Goal: Task Accomplishment & Management: Use online tool/utility

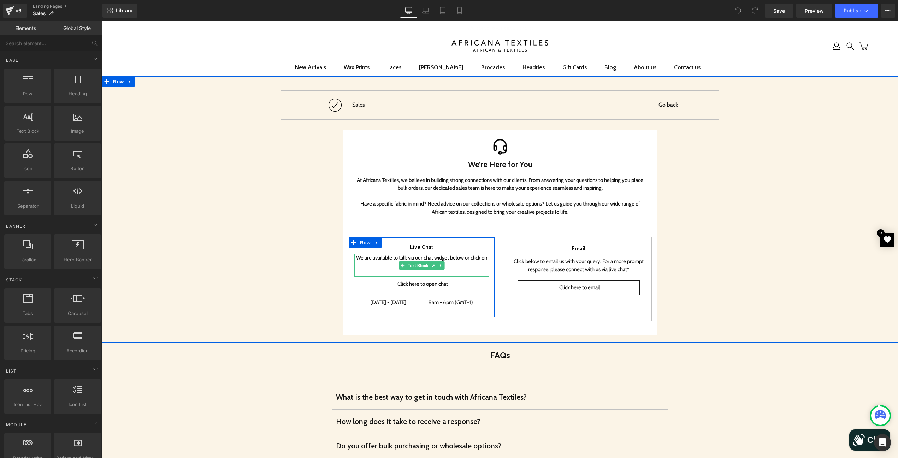
click at [472, 264] on p "We are available to talk via our chat widget below or click on the following." at bounding box center [421, 262] width 135 height 16
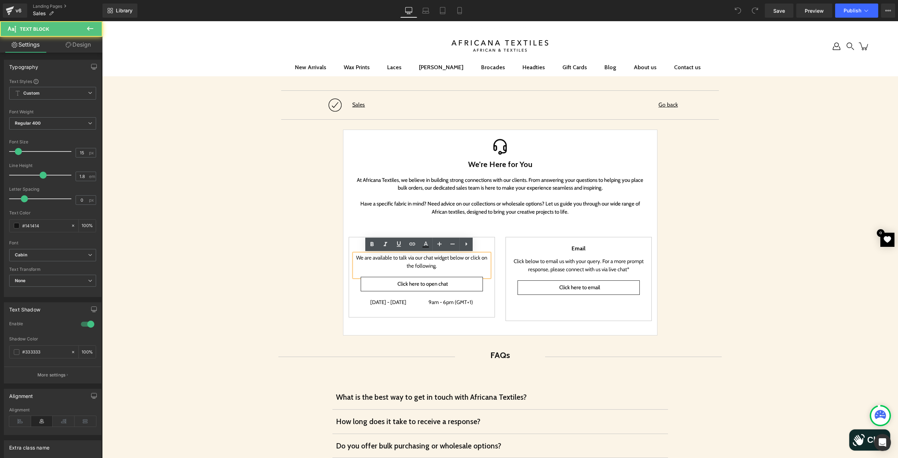
click at [460, 263] on p "We are available to talk via our chat widget below or click on the following." at bounding box center [421, 262] width 135 height 16
click at [450, 285] on link "Click here to open chat" at bounding box center [422, 284] width 122 height 14
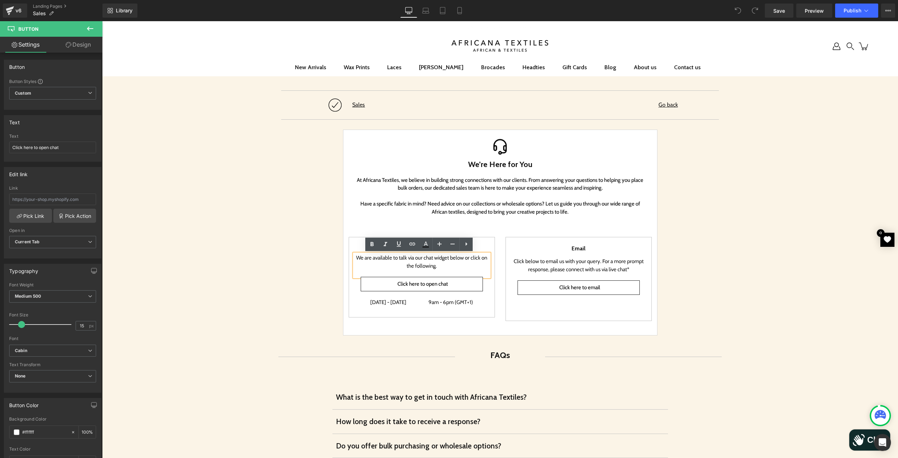
click at [858, 442] on icon "Chat window" at bounding box center [859, 440] width 10 height 10
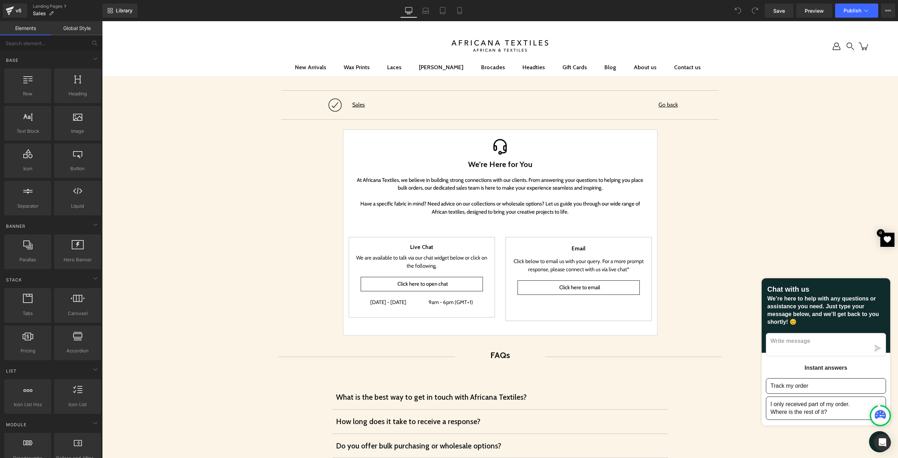
click at [413, 284] on div "Click here to open chat Button" at bounding box center [422, 284] width 122 height 14
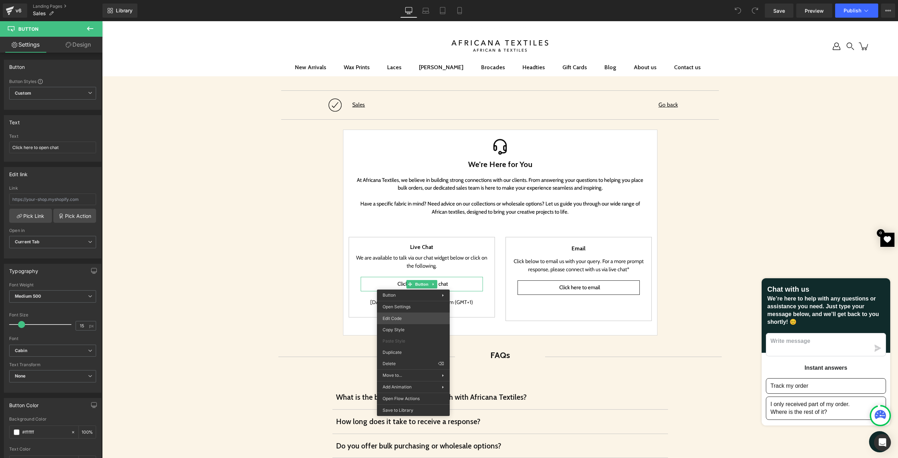
click at [407, 0] on div "You are previewing how the will restyle your page. You can not edit Elements in…" at bounding box center [449, 0] width 898 height 0
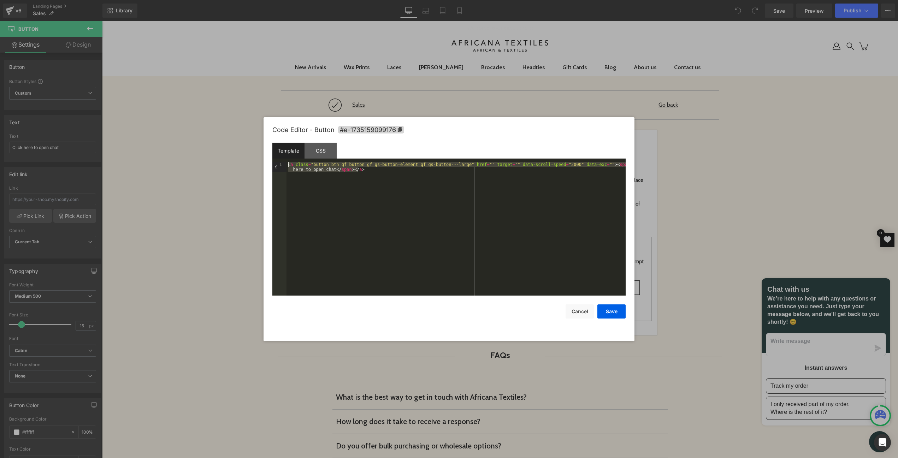
drag, startPoint x: 404, startPoint y: 181, endPoint x: 282, endPoint y: 157, distance: 124.2
click at [282, 157] on div "Template CSS 1 < a class = "button btn gf_button gf_gs-button-element gf_gs-but…" at bounding box center [448, 219] width 353 height 153
click at [390, 176] on div "< a class = "button btn gf_button gf_gs-button-element gf_gs-button---large" hr…" at bounding box center [456, 229] width 339 height 134
click at [390, 176] on div "< a class = "button btn gf_button gf_gs-button-element gf_gs-button---large" hr…" at bounding box center [456, 238] width 339 height 153
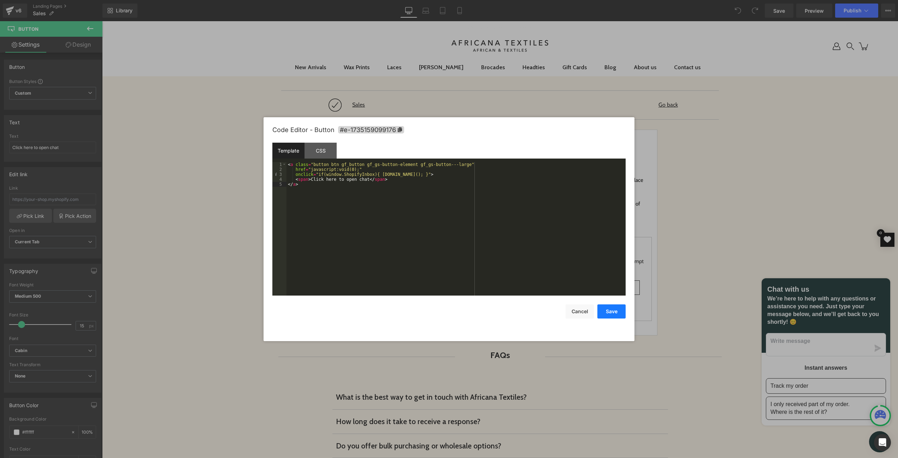
click at [615, 311] on button "Save" at bounding box center [612, 312] width 28 height 14
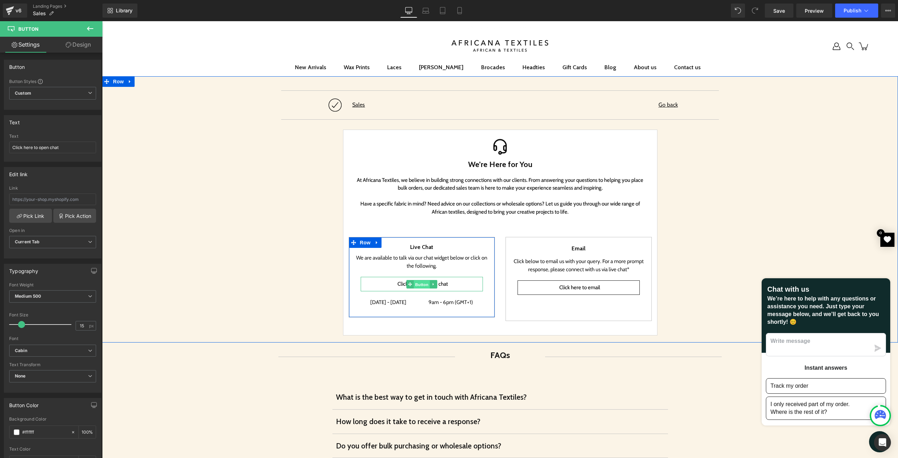
click at [427, 283] on span "Button" at bounding box center [422, 285] width 16 height 8
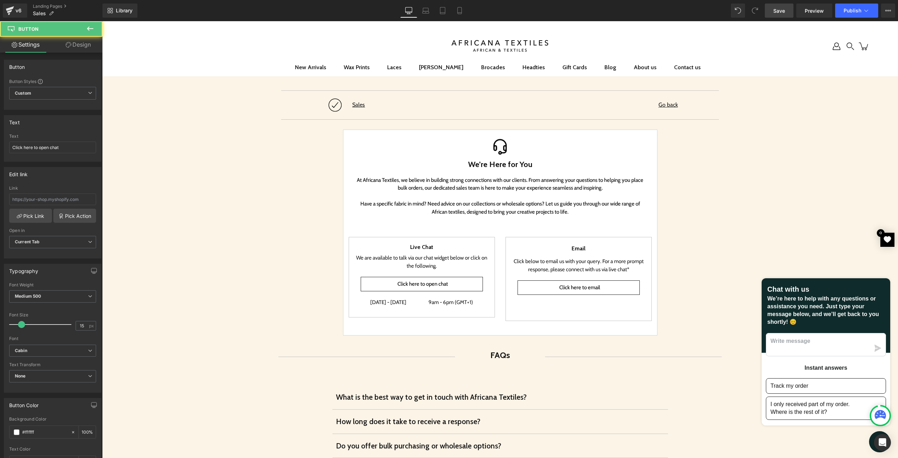
click at [784, 14] on span "Save" at bounding box center [780, 10] width 12 height 7
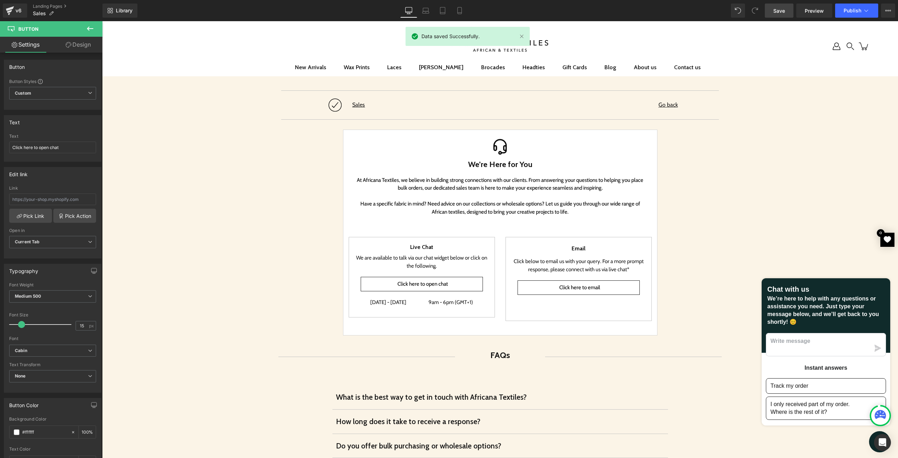
click at [778, 11] on span "Save" at bounding box center [780, 10] width 12 height 7
click at [851, 13] on button "Publish" at bounding box center [856, 11] width 43 height 14
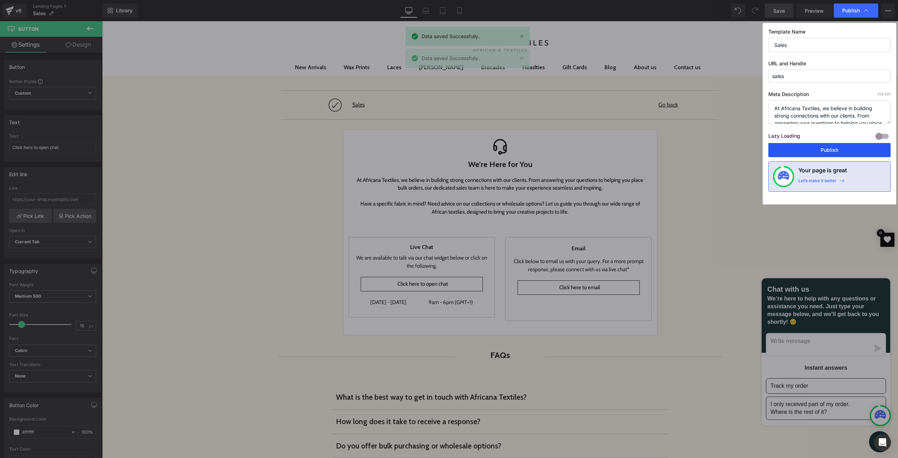
click at [828, 147] on button "Publish" at bounding box center [830, 150] width 122 height 14
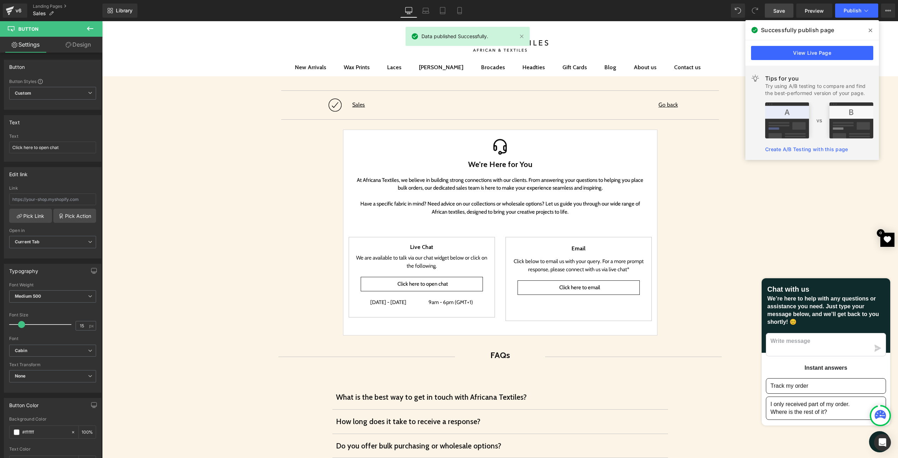
click at [773, 45] on div "View Live Page" at bounding box center [813, 52] width 134 height 25
click at [772, 50] on link "View Live Page" at bounding box center [812, 53] width 122 height 14
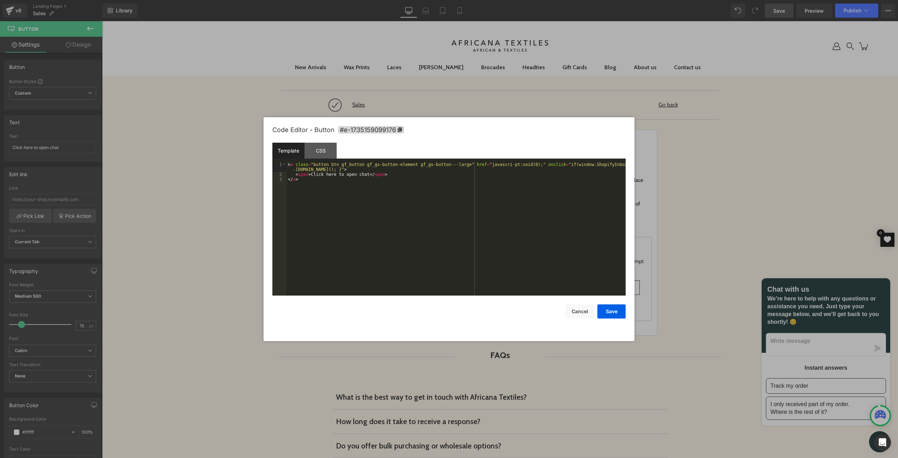
click at [387, 0] on div "Button You are previewing how the will restyle your page. You can not edit Elem…" at bounding box center [449, 0] width 898 height 0
click at [369, 189] on div "< a class = "button btn gf_button gf_gs-button-element gf_gs-button---large" hr…" at bounding box center [456, 236] width 339 height 148
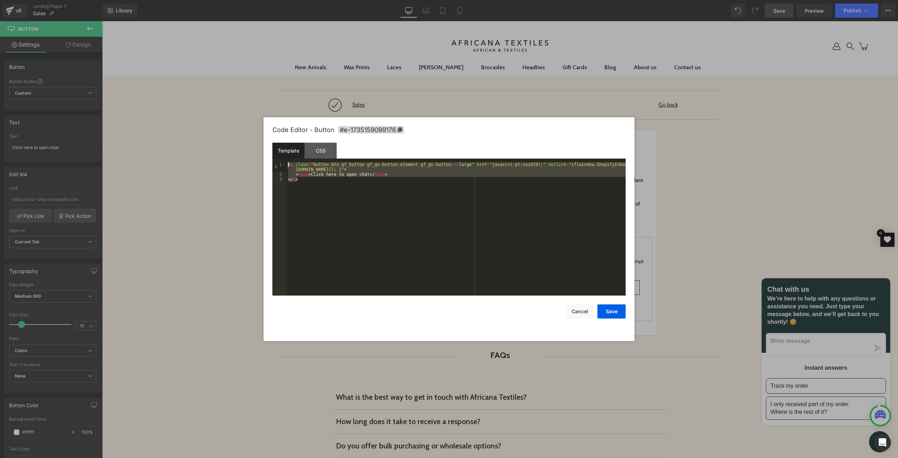
drag, startPoint x: 395, startPoint y: 195, endPoint x: 194, endPoint y: 91, distance: 226.4
click at [194, 91] on body "Button You are previewing how the will restyle your page. You can not edit Elem…" at bounding box center [449, 229] width 898 height 458
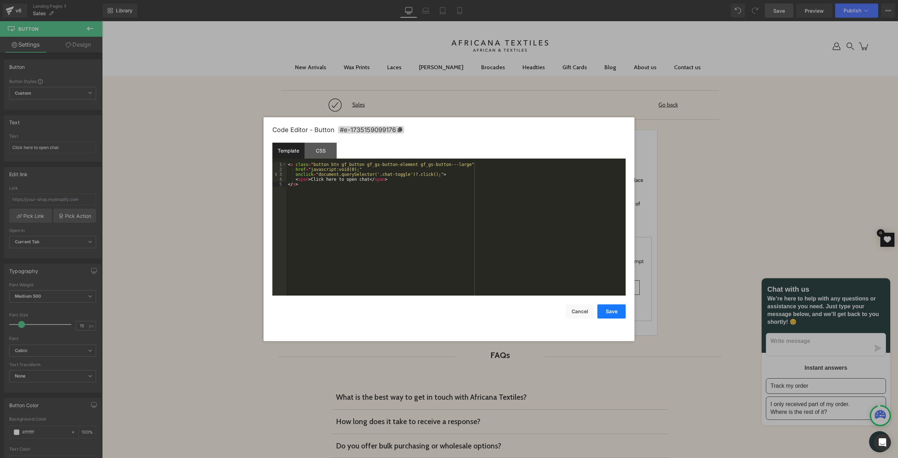
click at [616, 316] on button "Save" at bounding box center [612, 312] width 28 height 14
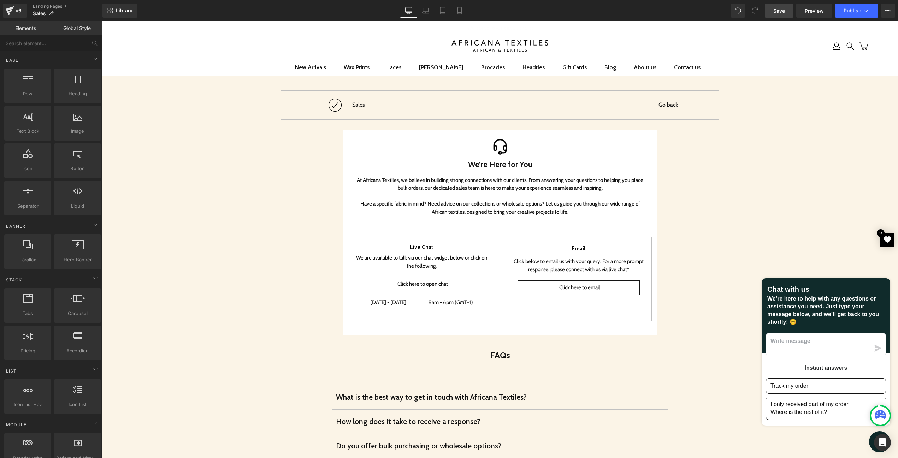
click at [875, 439] on icon "Chat window" at bounding box center [880, 442] width 11 height 11
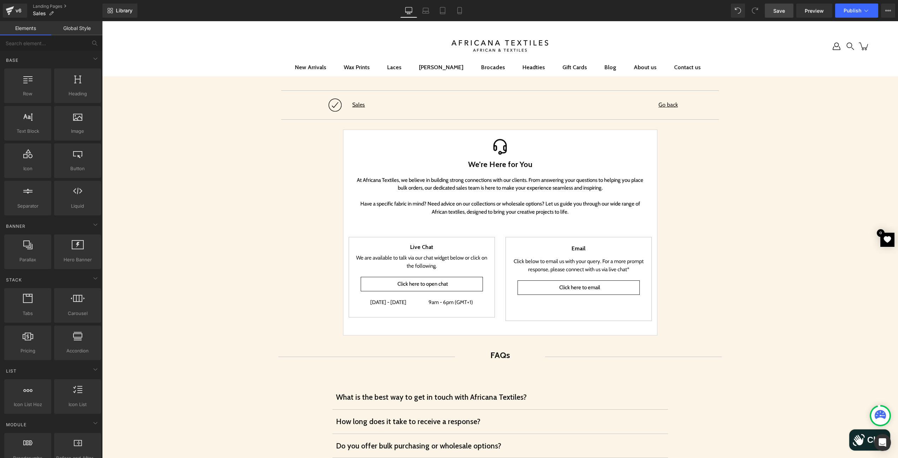
click at [779, 13] on span "Save" at bounding box center [780, 10] width 12 height 7
click at [822, 20] on div "Library Desktop Desktop Laptop Tablet Mobile Save Preview Publish Scheduled Vie…" at bounding box center [500, 10] width 796 height 21
click at [860, 6] on button "Publish" at bounding box center [856, 11] width 43 height 14
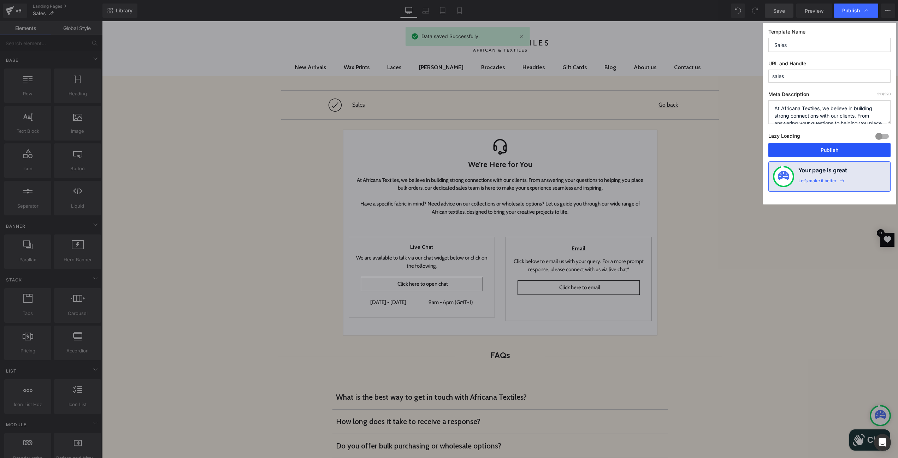
click at [832, 148] on button "Publish" at bounding box center [830, 150] width 122 height 14
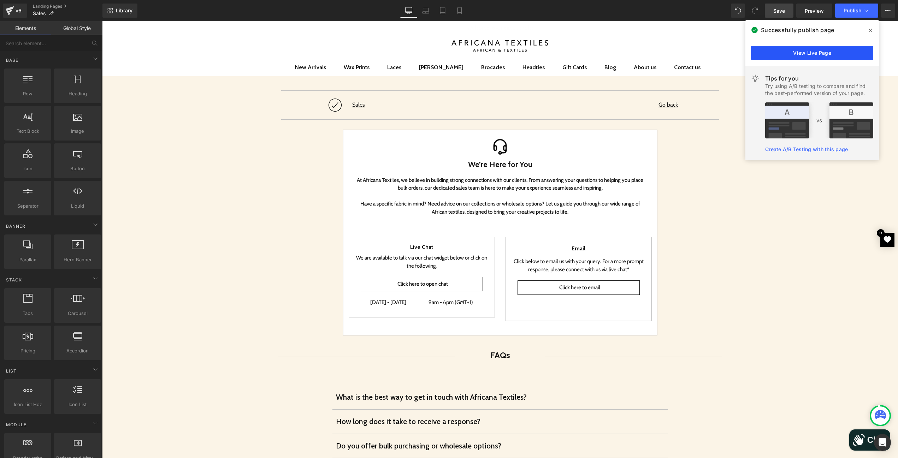
click at [802, 57] on link "View Live Page" at bounding box center [812, 53] width 122 height 14
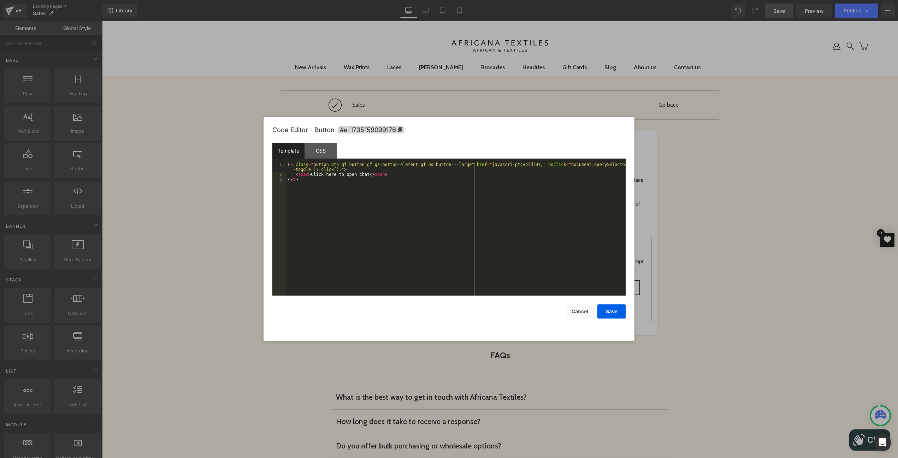
click at [404, 0] on div "Button You are previewing how the will restyle your page. You can not edit Elem…" at bounding box center [449, 0] width 898 height 0
click at [370, 237] on div "< a class = "button btn gf_button gf_gs-button-element gf_gs-button---large" hr…" at bounding box center [456, 236] width 339 height 148
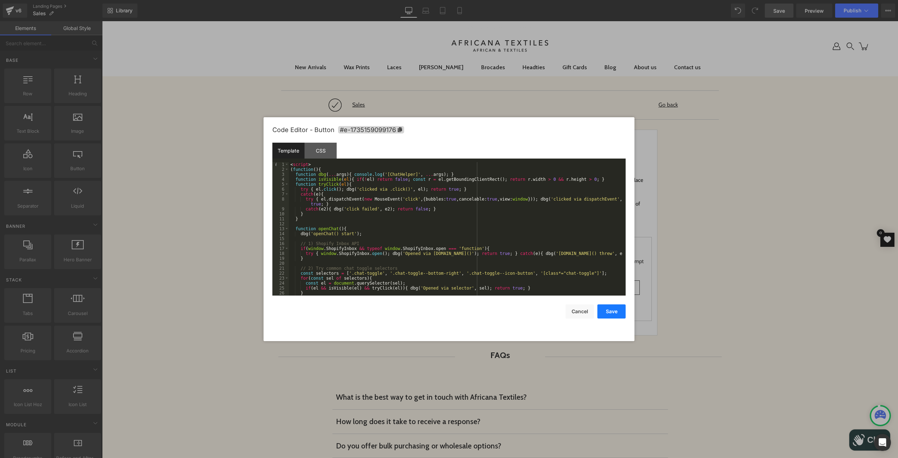
click at [608, 308] on button "Save" at bounding box center [612, 312] width 28 height 14
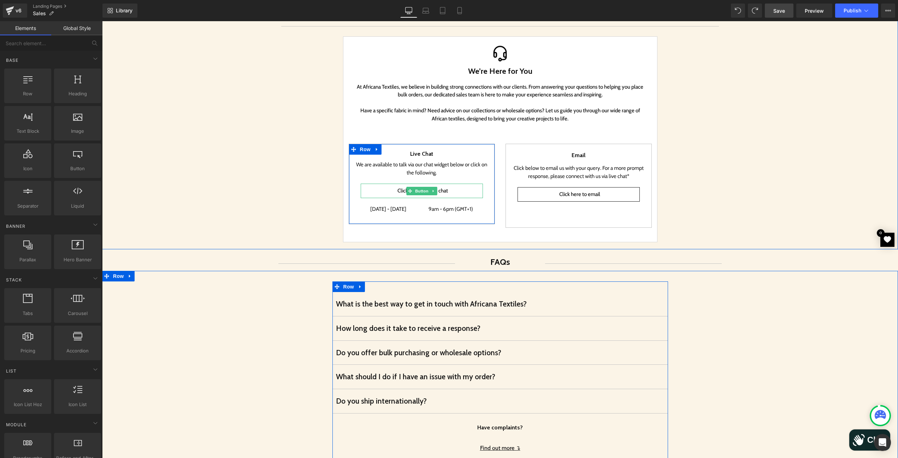
scroll to position [71, 0]
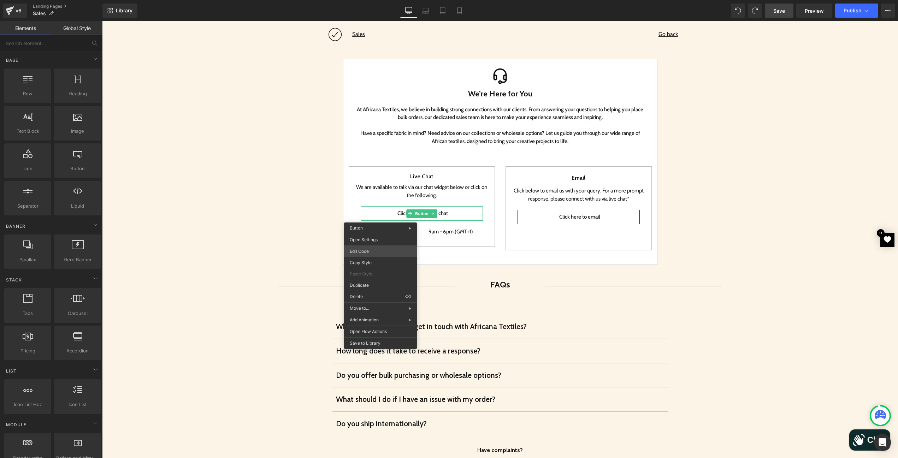
click at [384, 0] on div "Button You are previewing how the will restyle your page. You can not edit Elem…" at bounding box center [449, 0] width 898 height 0
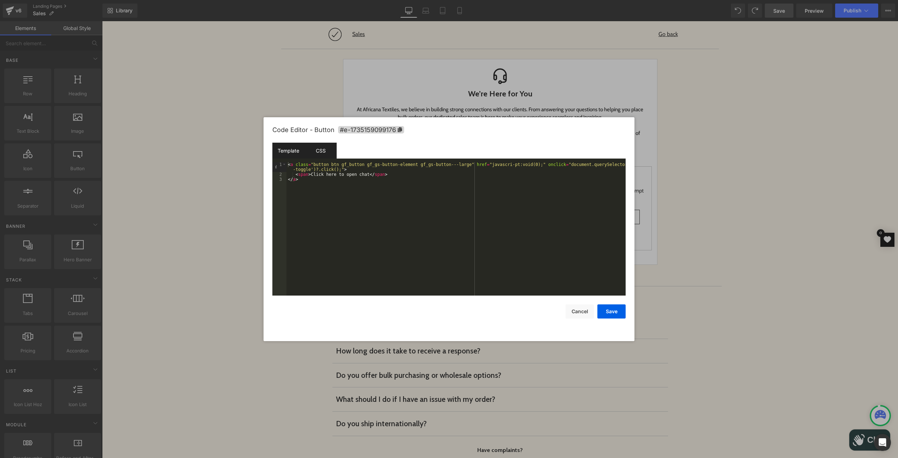
click at [319, 151] on div "CSS" at bounding box center [321, 151] width 32 height 16
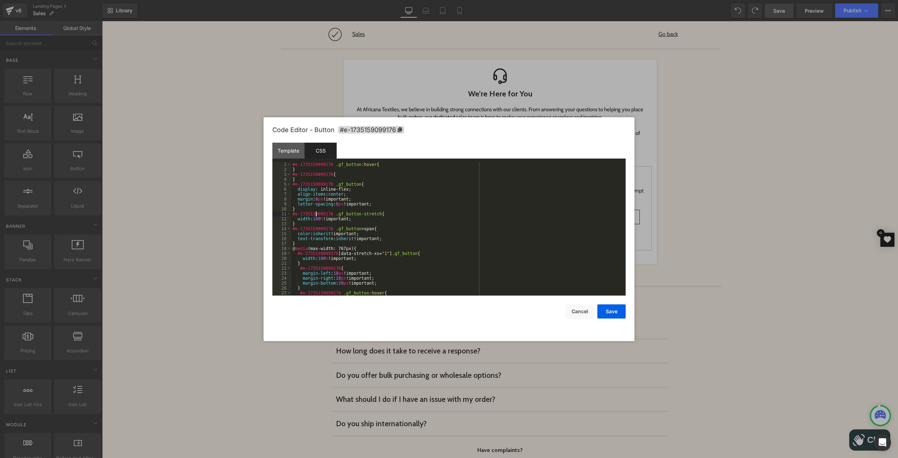
click at [316, 213] on div "#e-1735159099176 .gf_button :hover { } #e-1735159099176 { } #e-1735159099176 .g…" at bounding box center [457, 233] width 332 height 143
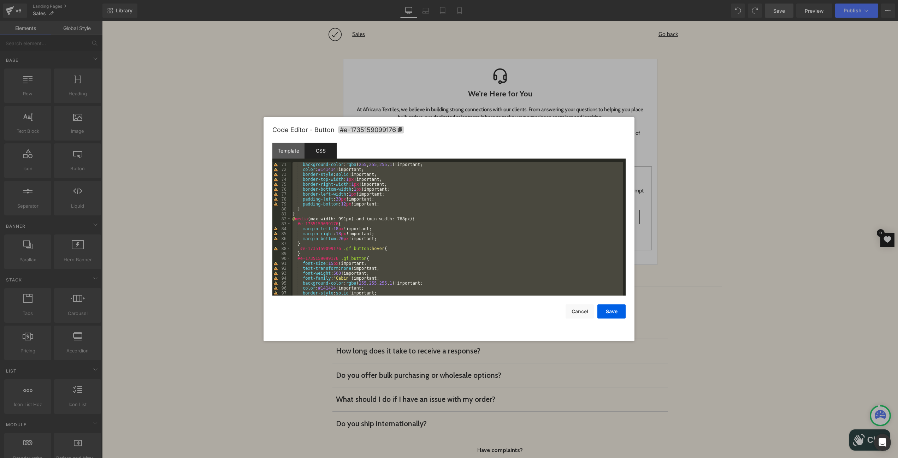
scroll to position [219, 0]
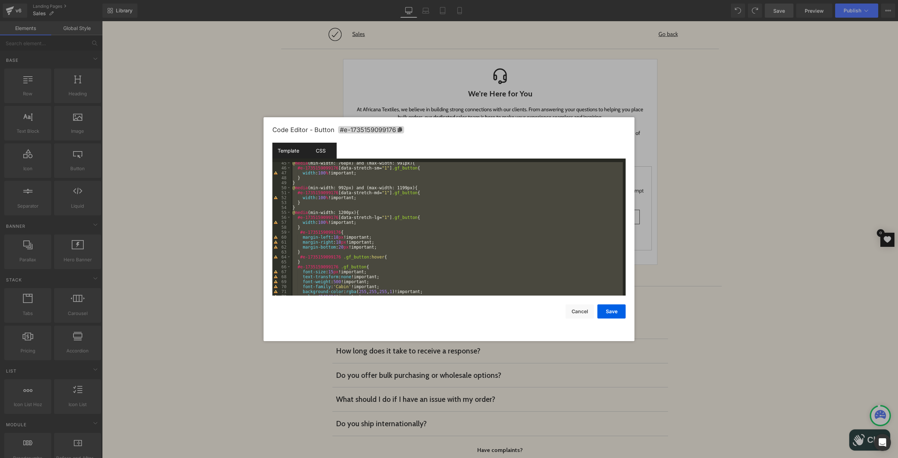
click at [293, 149] on div "Template" at bounding box center [288, 151] width 32 height 16
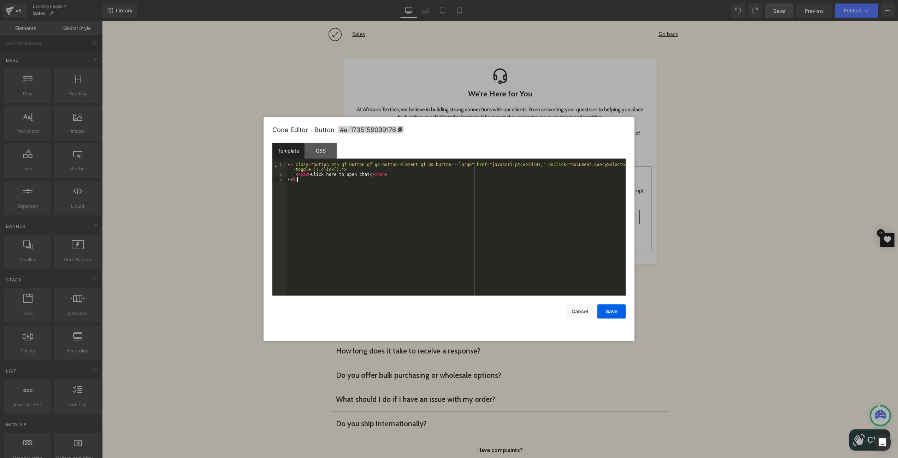
click at [330, 188] on div "< a class = "button btn gf_button gf_gs-button-element gf_gs-button---large" hr…" at bounding box center [456, 236] width 339 height 148
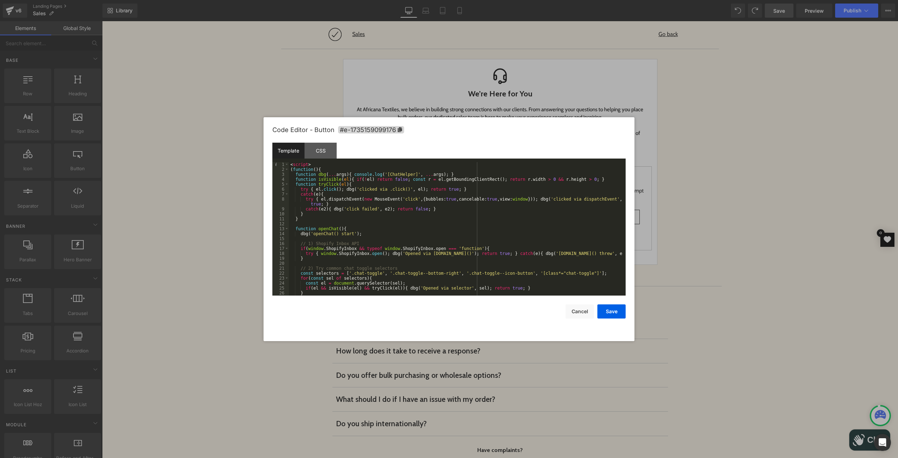
scroll to position [0, 0]
click at [615, 315] on button "Save" at bounding box center [612, 312] width 28 height 14
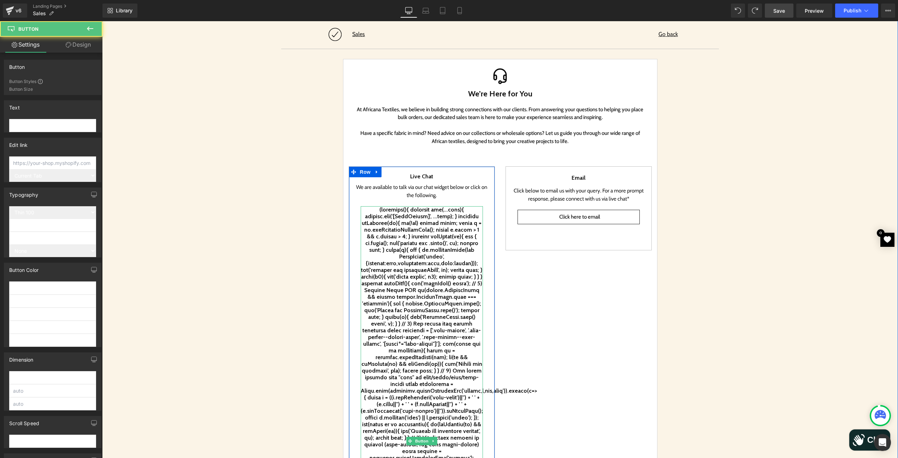
click at [432, 313] on scri-pt at bounding box center [449, 441] width 176 height 470
click at [417, 252] on scri-pt at bounding box center [449, 441] width 176 height 470
drag, startPoint x: 376, startPoint y: 208, endPoint x: 428, endPoint y: 354, distance: 154.7
click at [430, 359] on div "Button" at bounding box center [422, 441] width 122 height 470
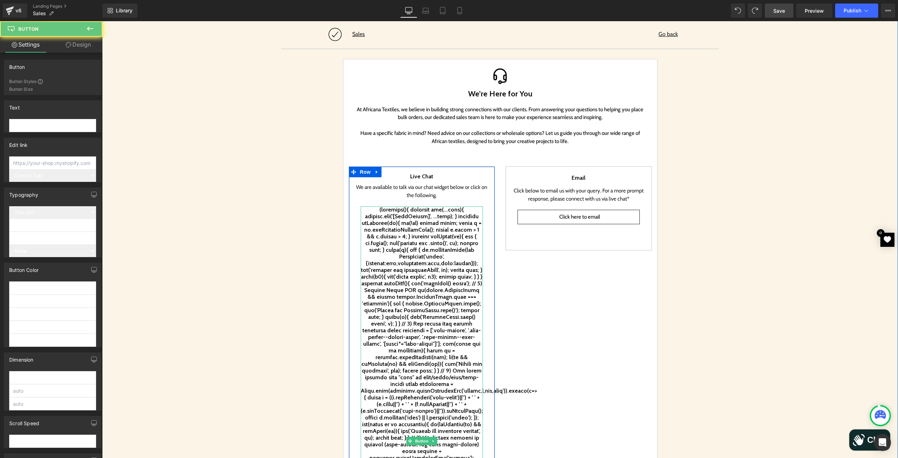
click at [425, 336] on scri-pt at bounding box center [449, 441] width 176 height 470
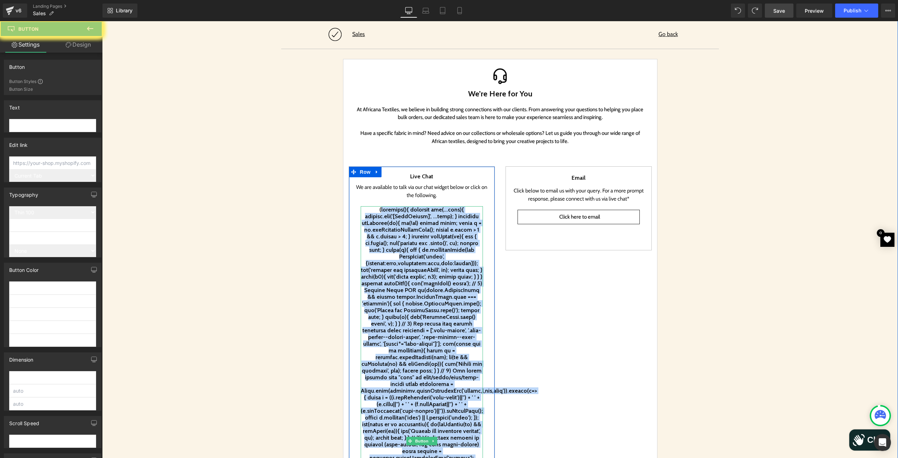
click at [425, 336] on scri-pt at bounding box center [449, 441] width 176 height 470
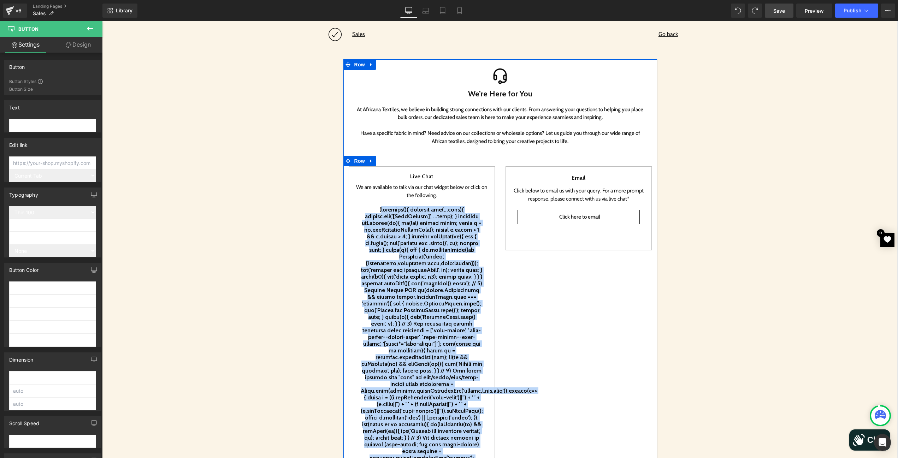
click at [523, 312] on div "Live Chat Heading We are available to talk via our chat widget below or click o…" at bounding box center [501, 431] width 314 height 550
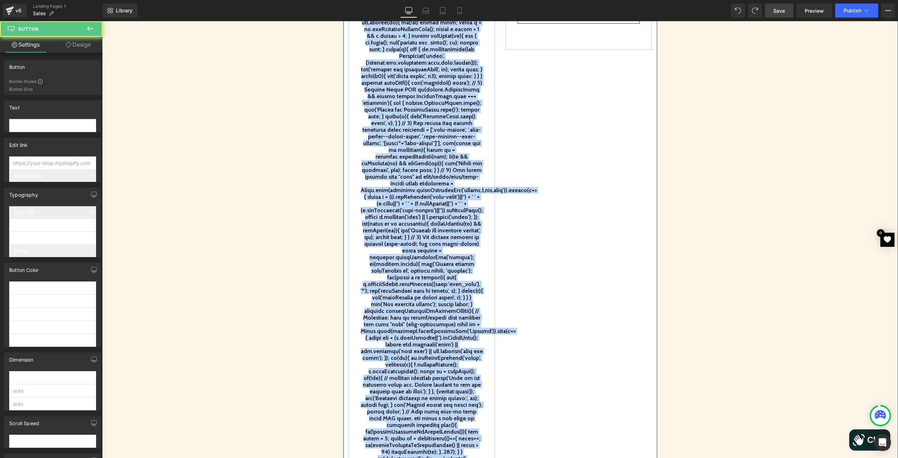
scroll to position [283, 0]
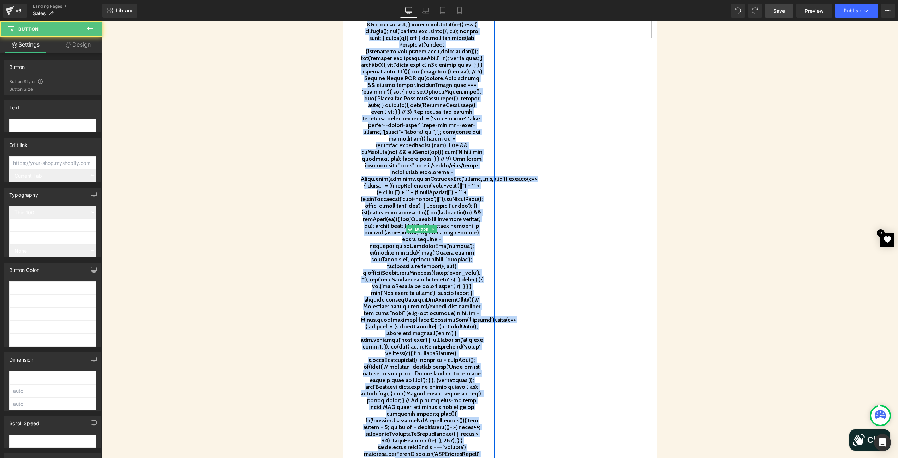
click at [419, 325] on scri-pt at bounding box center [449, 229] width 176 height 470
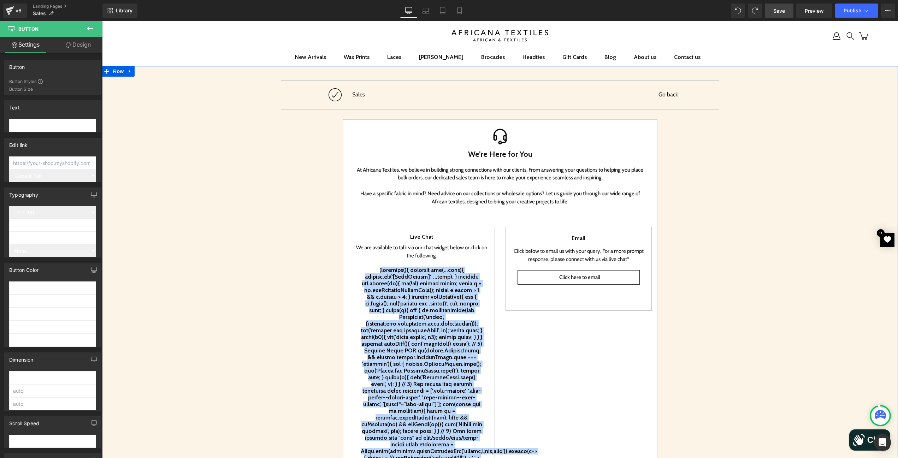
scroll to position [0, 0]
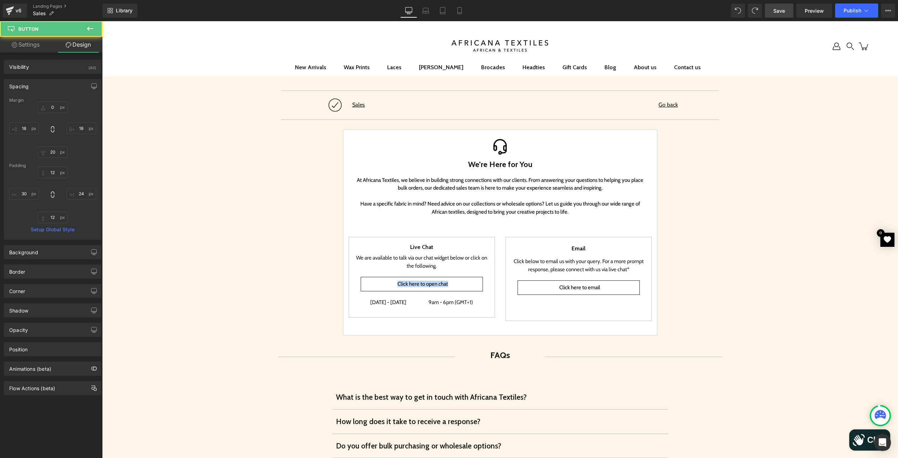
click at [454, 280] on link "Click here to open chat" at bounding box center [422, 284] width 122 height 14
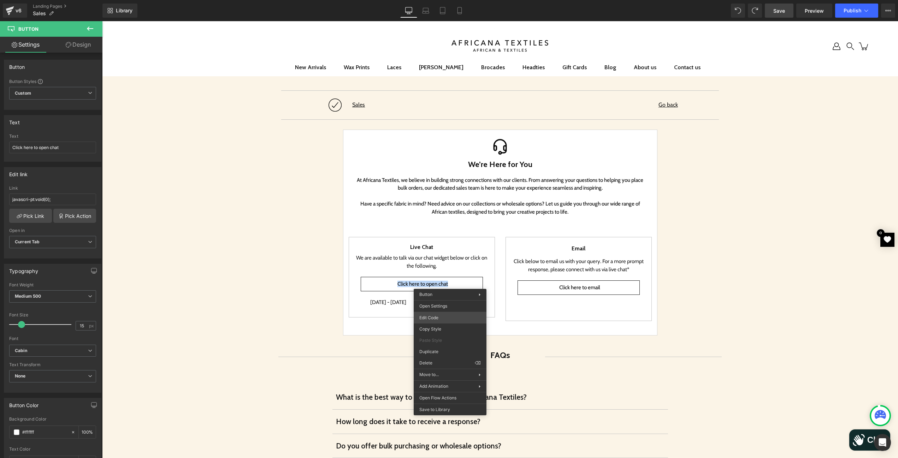
click at [448, 0] on div "Button You are previewing how the will restyle your page. You can not edit Elem…" at bounding box center [449, 0] width 898 height 0
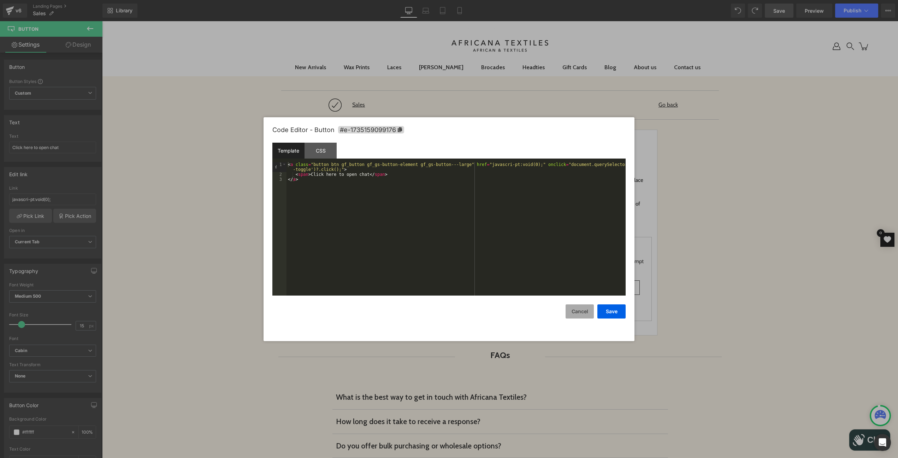
click at [580, 315] on button "Cancel" at bounding box center [580, 312] width 28 height 14
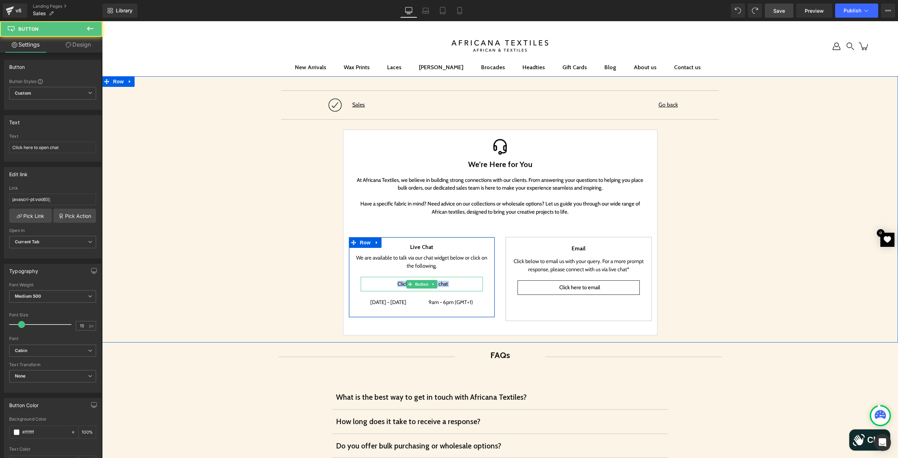
click at [384, 280] on link "Click here to open chat" at bounding box center [422, 284] width 122 height 14
click at [383, 280] on link "Click here to open chat" at bounding box center [422, 284] width 122 height 14
click at [388, 260] on p "We are available to talk via our chat widget below or click on the following." at bounding box center [421, 262] width 135 height 16
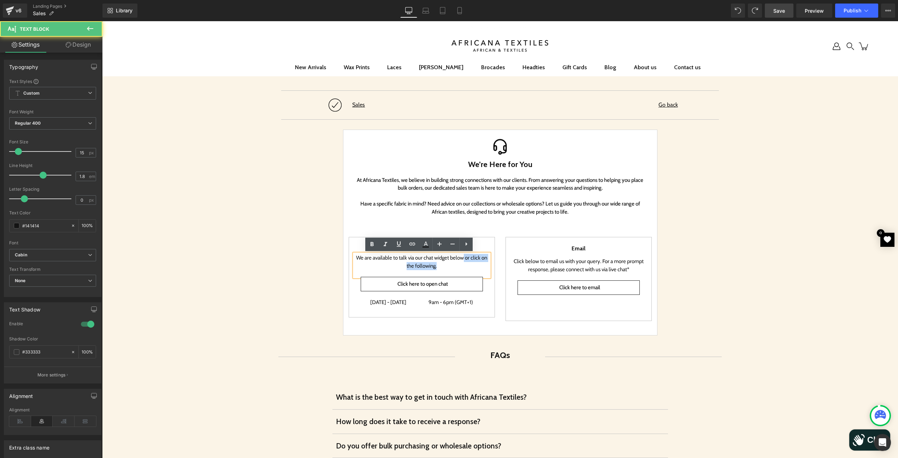
drag, startPoint x: 462, startPoint y: 259, endPoint x: 469, endPoint y: 263, distance: 7.9
click at [469, 263] on p "We are available to talk via our chat widget below or click on the following." at bounding box center [421, 262] width 135 height 16
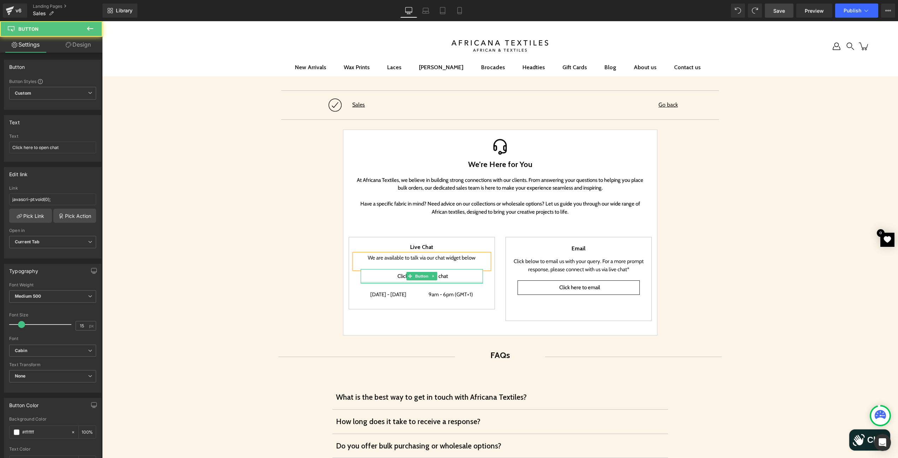
click at [452, 283] on div at bounding box center [422, 283] width 122 height 2
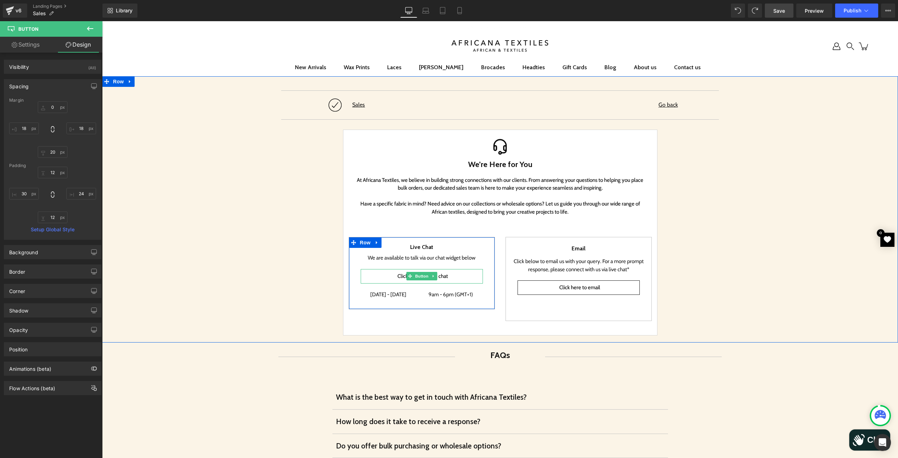
click at [386, 274] on link "Click here to open chat" at bounding box center [422, 276] width 122 height 14
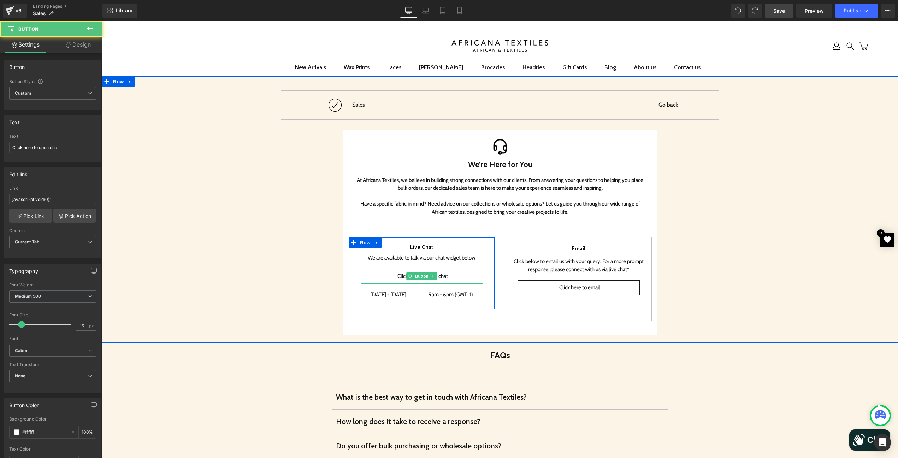
click at [386, 274] on link "Click here to open chat" at bounding box center [422, 276] width 122 height 14
click at [397, 272] on link "Click here to open chat" at bounding box center [422, 276] width 122 height 14
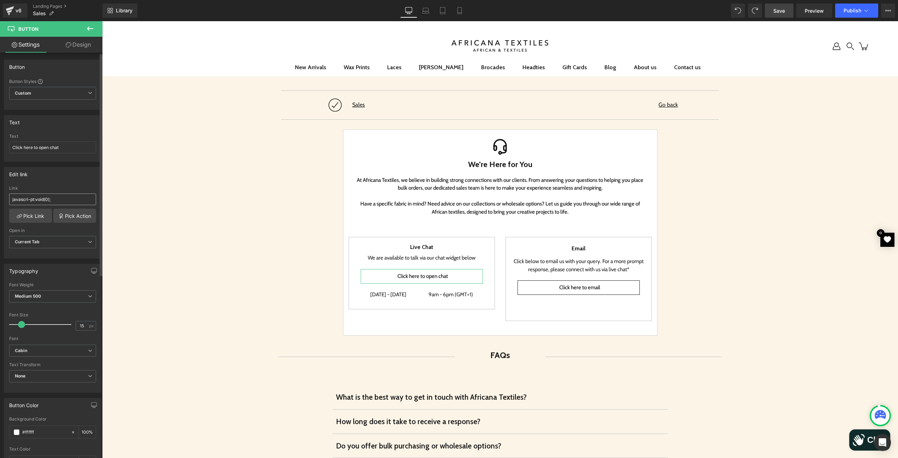
drag, startPoint x: 50, startPoint y: 204, endPoint x: 11, endPoint y: 195, distance: 39.7
click at [11, 195] on input "javascri-pt:void(0);" at bounding box center [52, 200] width 87 height 12
click at [73, 215] on link "Pick Action" at bounding box center [74, 216] width 43 height 14
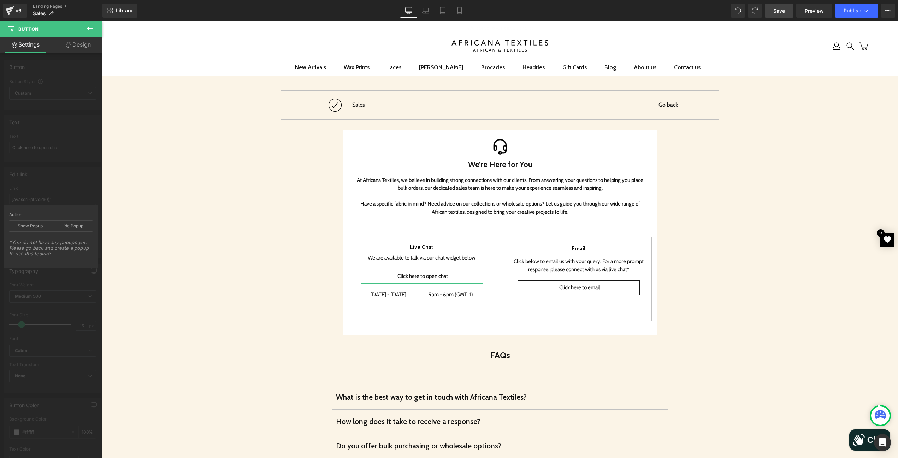
click at [76, 177] on div "Edit link javascri-pt:void(0); Link javascri-pt:void(0); Pick Link Pick Action …" at bounding box center [53, 210] width 106 height 97
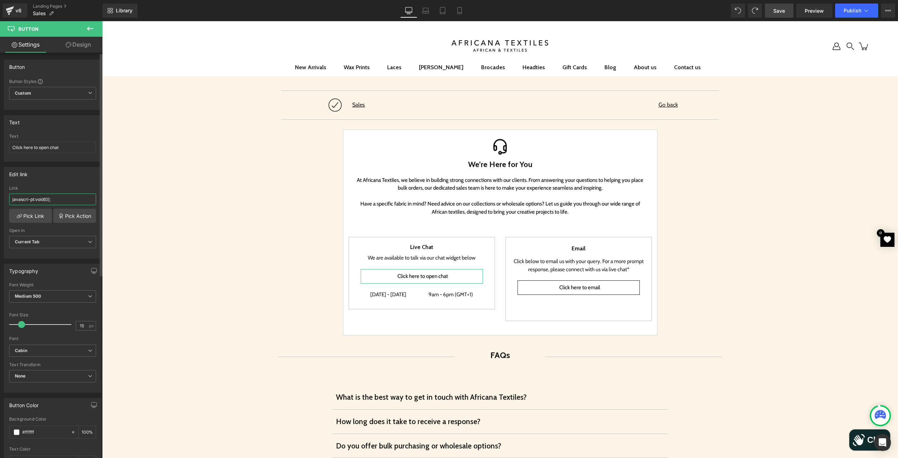
click at [71, 198] on input "javascri-pt:void(0);" at bounding box center [52, 200] width 87 height 12
paste input "<script> (function(){ function dbg(...args){ console.log('[ChatHelper]', ...arg…"
paste input "<a class="button btn gf_button gf_gs-button-element gf_gs-button---large" href=…"
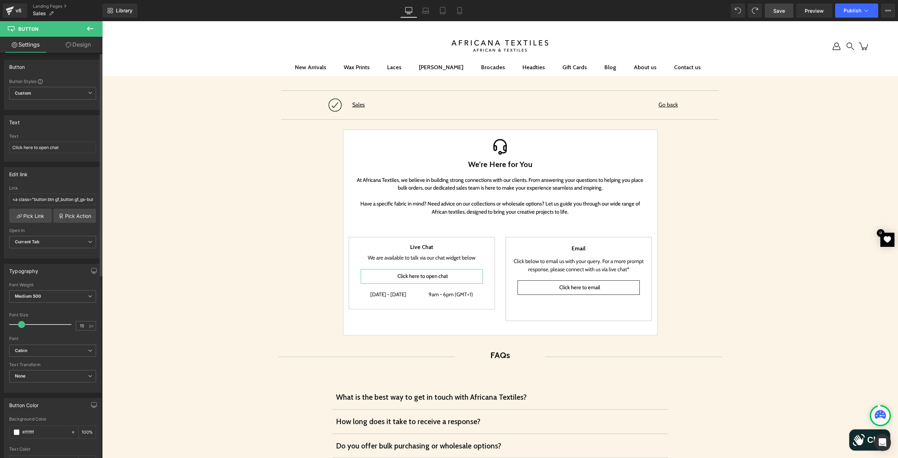
click at [72, 180] on div "Edit link" at bounding box center [52, 174] width 97 height 13
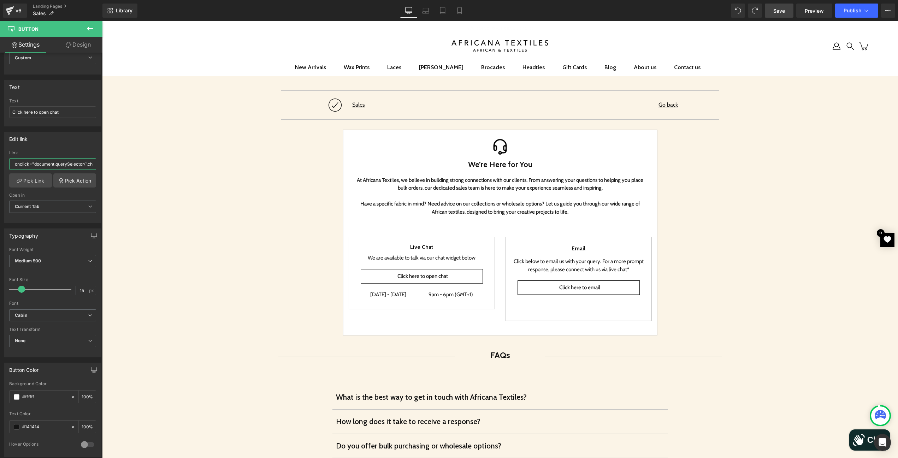
scroll to position [0, 351]
drag, startPoint x: 42, startPoint y: 164, endPoint x: 65, endPoint y: 167, distance: 23.2
click at [65, 167] on input "<a class="button btn gf_button gf_gs-button-element gf_gs-button---large" href=…" at bounding box center [52, 164] width 87 height 12
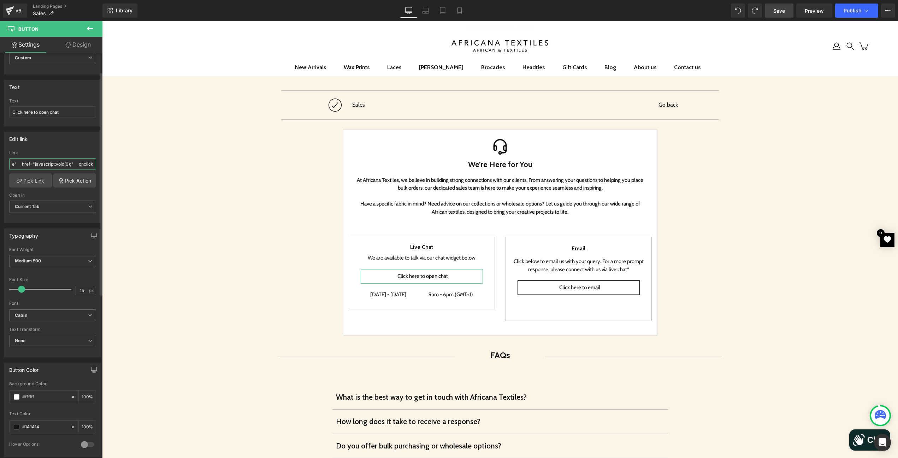
drag, startPoint x: 8, startPoint y: 165, endPoint x: 45, endPoint y: 165, distance: 36.0
click at [45, 165] on input "<a class="button btn gf_button gf_gs-button-element gf_gs-button---large" href=…" at bounding box center [52, 164] width 87 height 12
drag, startPoint x: 46, startPoint y: 165, endPoint x: 53, endPoint y: 166, distance: 7.1
click at [46, 165] on input "<a class="button btn gf_button gf_gs-button-element gf_gs-button---large" href=…" at bounding box center [52, 164] width 87 height 12
click at [71, 165] on input "<a class="button btn gf_button gf_gs-button-element gf_gs-button---large" href=…" at bounding box center [52, 164] width 87 height 12
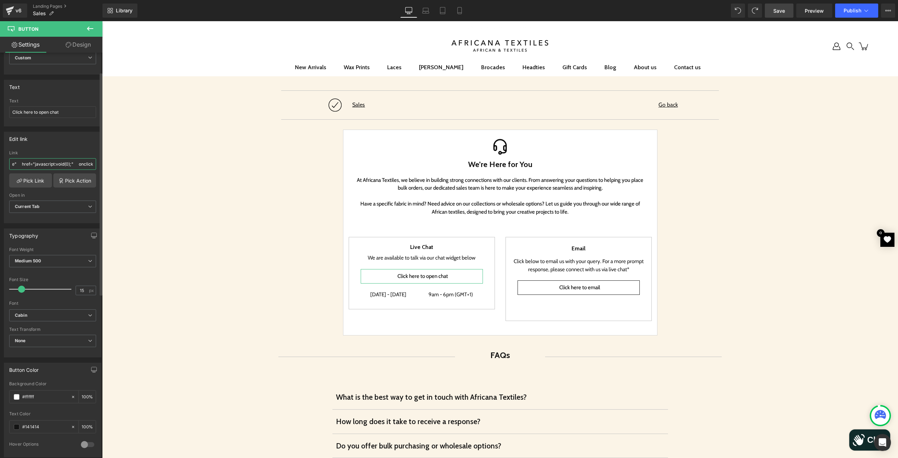
click at [84, 165] on input "<a class="button btn gf_button gf_gs-button-element gf_gs-button---large" href=…" at bounding box center [52, 164] width 87 height 12
drag, startPoint x: 87, startPoint y: 165, endPoint x: 80, endPoint y: 165, distance: 6.4
click at [80, 165] on input "<a class="button btn gf_button gf_gs-button-element gf_gs-button---large" href=…" at bounding box center [52, 164] width 87 height 12
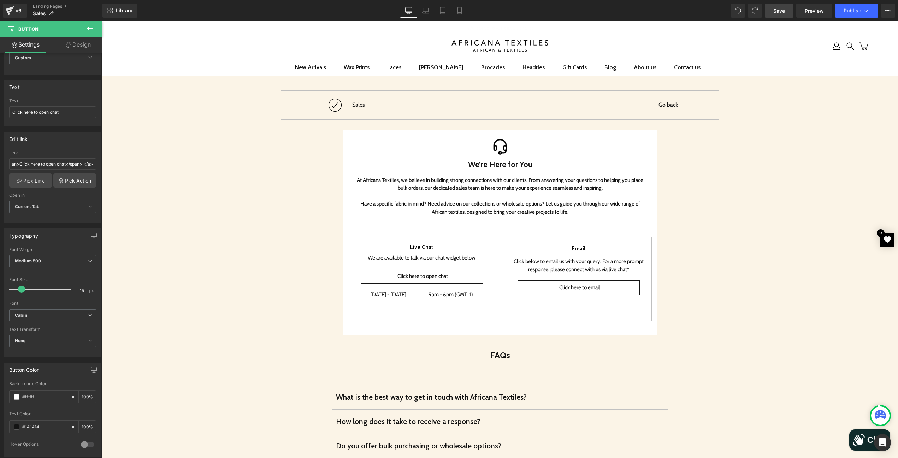
scroll to position [0, 0]
click at [782, 12] on span "Save" at bounding box center [780, 10] width 12 height 7
click at [821, 11] on span "Preview" at bounding box center [814, 10] width 19 height 7
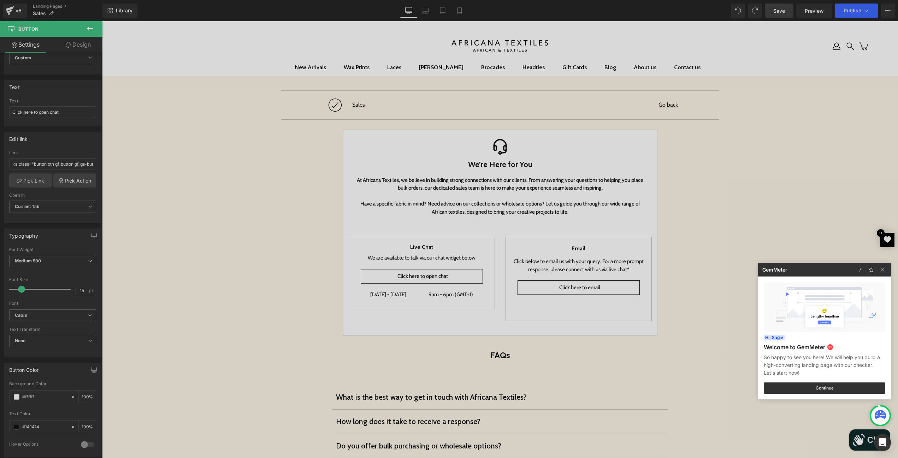
click at [193, 208] on div at bounding box center [449, 229] width 898 height 458
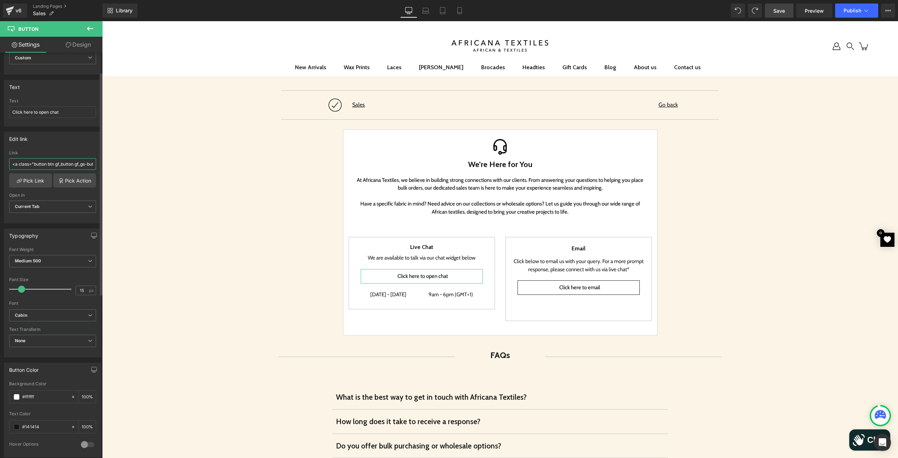
click at [52, 162] on input "<a class="button btn gf_button gf_gs-button-element gf_gs-button---large" href=…" at bounding box center [52, 164] width 87 height 12
click at [741, 11] on icon at bounding box center [738, 10] width 6 height 6
type input "javascri-pt:void(0);"
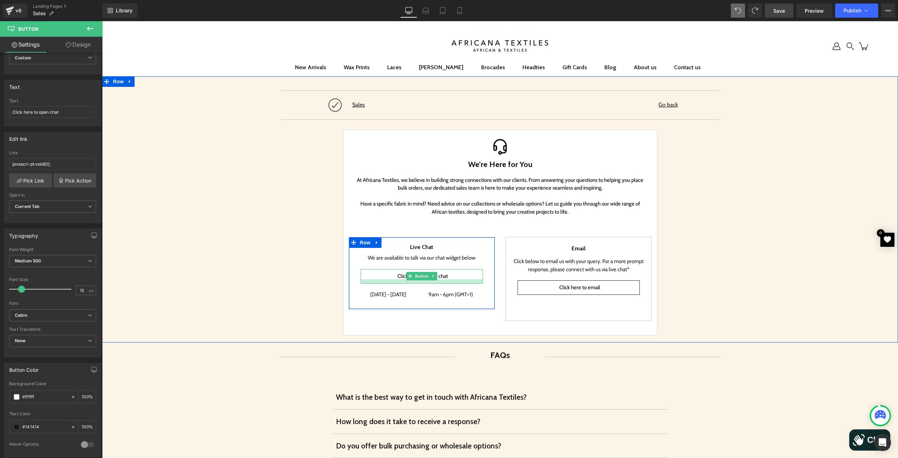
click at [393, 281] on div at bounding box center [422, 282] width 122 height 4
click at [393, 272] on link "Click here to open chat" at bounding box center [422, 276] width 122 height 14
click at [434, 277] on link at bounding box center [433, 276] width 7 height 8
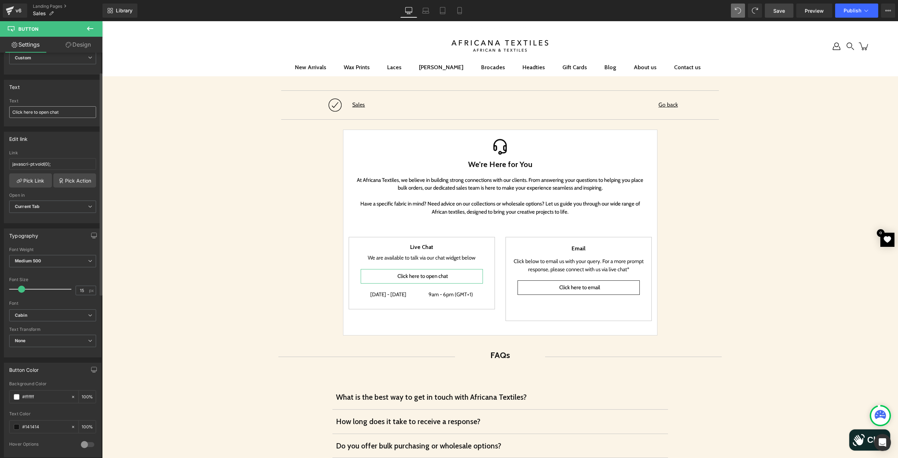
click at [58, 112] on input "Click here to open chat" at bounding box center [52, 112] width 87 height 12
click at [27, 112] on input "Click here to open chat" at bounding box center [52, 112] width 87 height 12
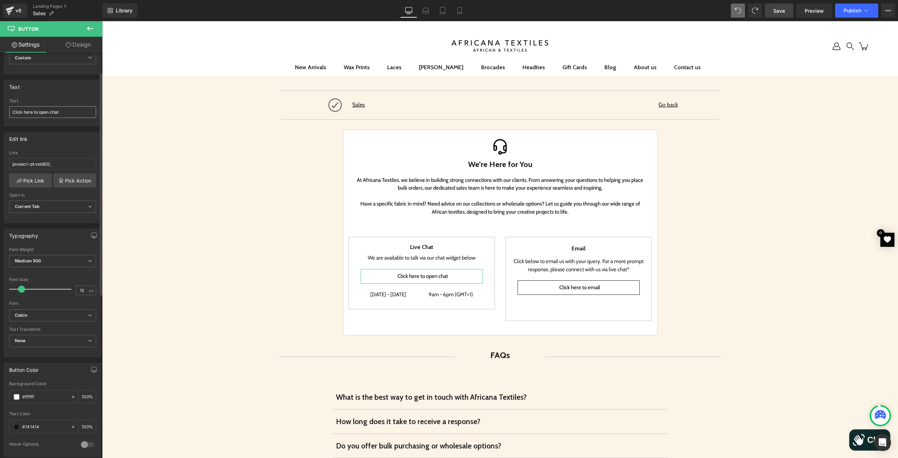
click at [29, 112] on input "Click here to open chat" at bounding box center [52, 112] width 87 height 12
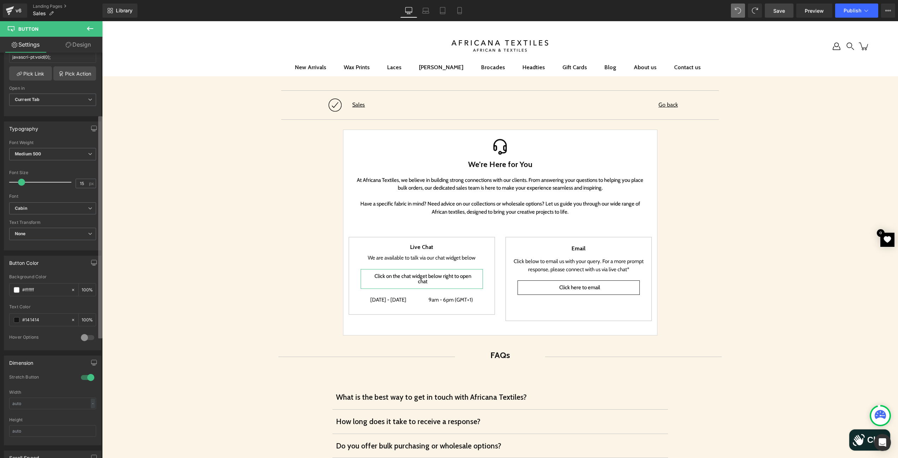
scroll to position [106, 0]
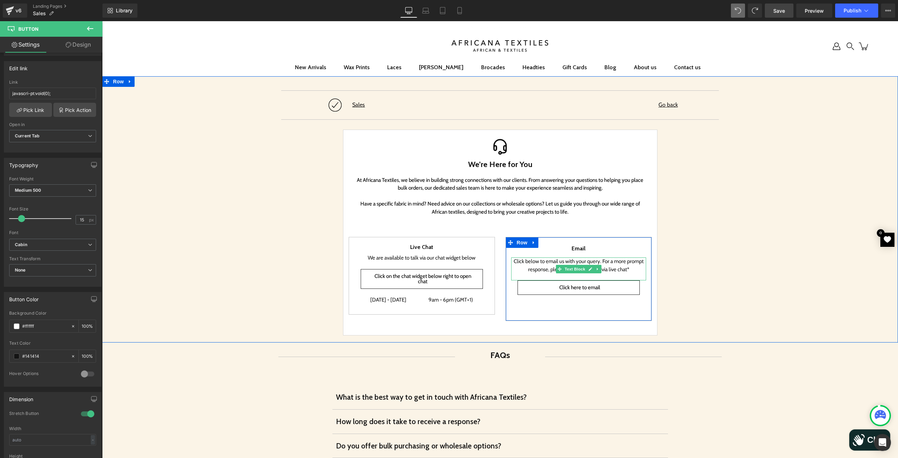
type input "Click on the chat widget below right to open chat"
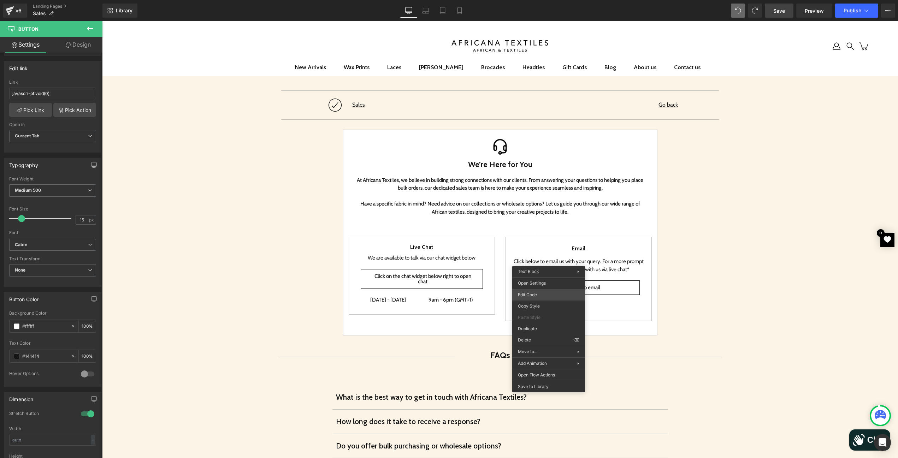
click at [541, 0] on div "Button You are previewing how the will restyle your page. You can not edit Elem…" at bounding box center [449, 0] width 898 height 0
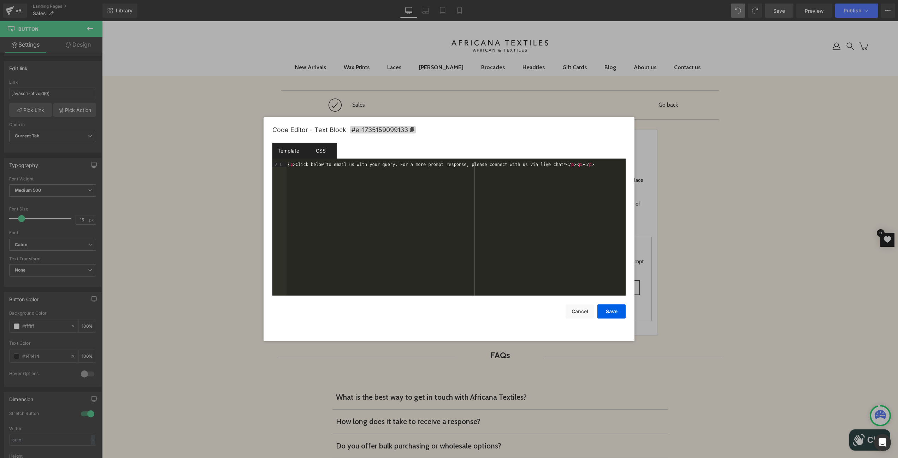
click at [321, 154] on div "CSS" at bounding box center [321, 151] width 32 height 16
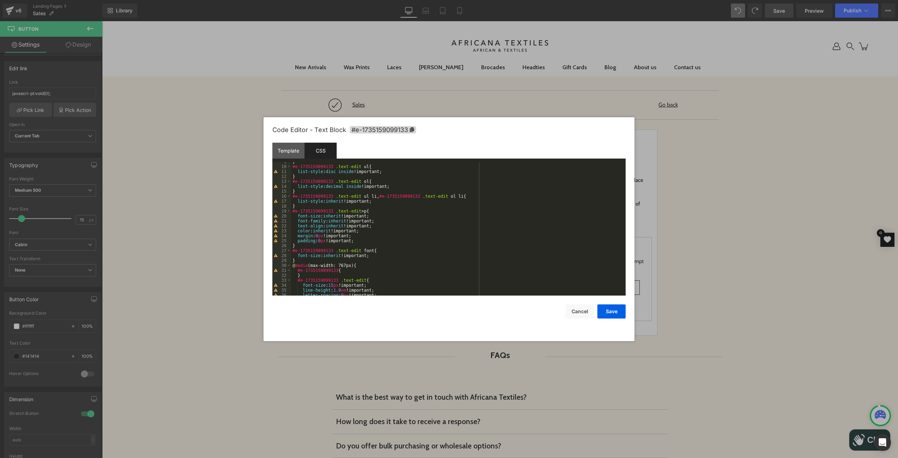
scroll to position [64, 0]
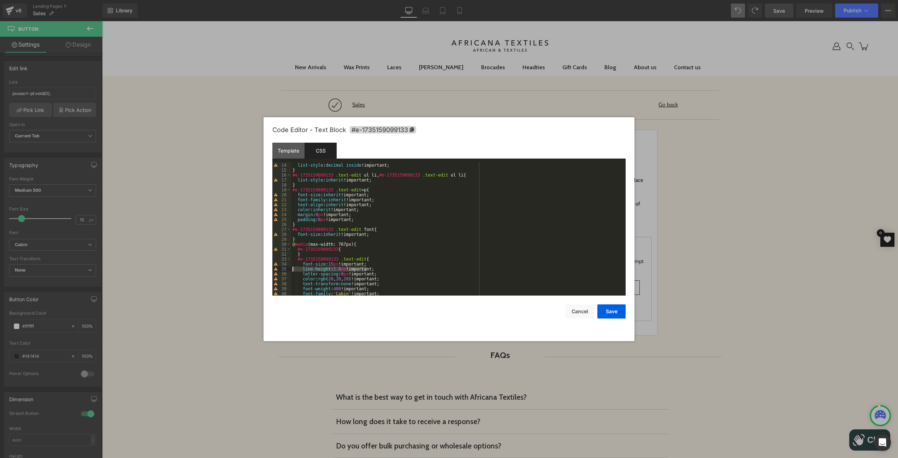
drag, startPoint x: 290, startPoint y: 265, endPoint x: 278, endPoint y: 270, distance: 12.7
click at [278, 270] on pre "13 14 15 16 17 18 19 20 21 22 23 24 25 26 27 28 29 30 31 32 33 34 35 36 37 38 3…" at bounding box center [448, 229] width 353 height 134
click at [587, 319] on div "Code Editor - Text Block #e-1735159099133 Template CSS 1 < p > Click below to e…" at bounding box center [448, 229] width 353 height 224
click at [583, 311] on button "Cancel" at bounding box center [580, 312] width 28 height 14
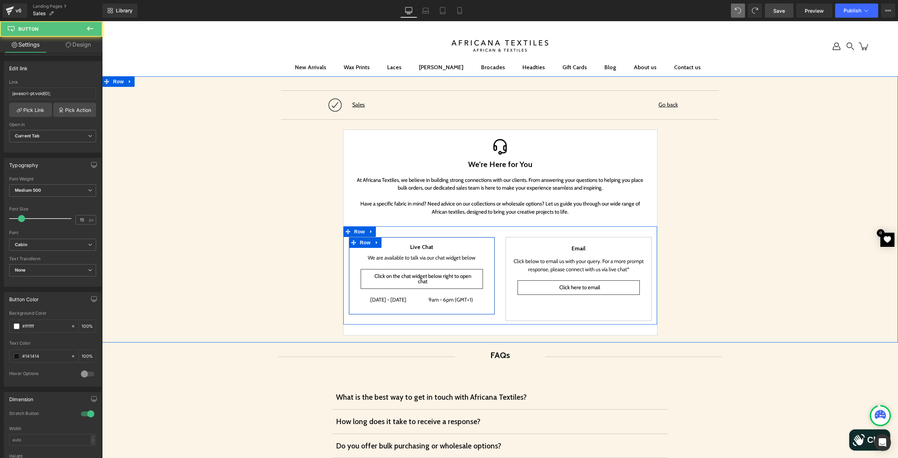
drag, startPoint x: 503, startPoint y: 321, endPoint x: 399, endPoint y: 295, distance: 107.1
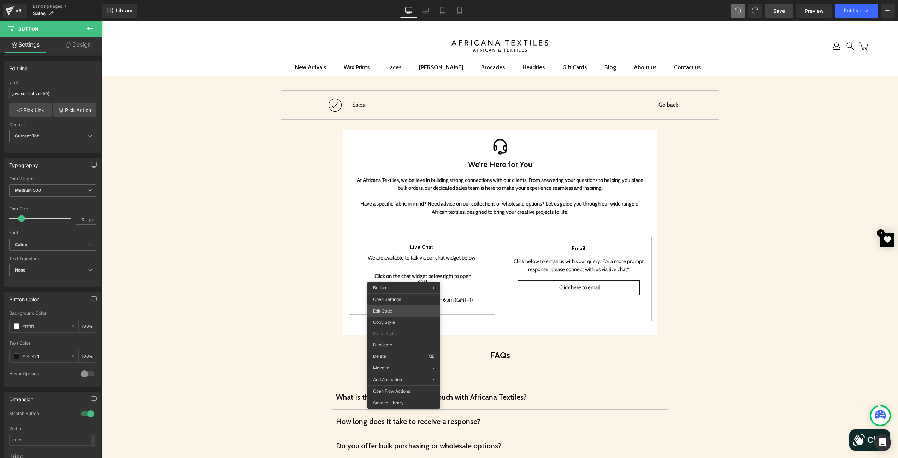
click at [384, 0] on div "Button You are previewing how the will restyle your page. You can not edit Elem…" at bounding box center [449, 0] width 898 height 0
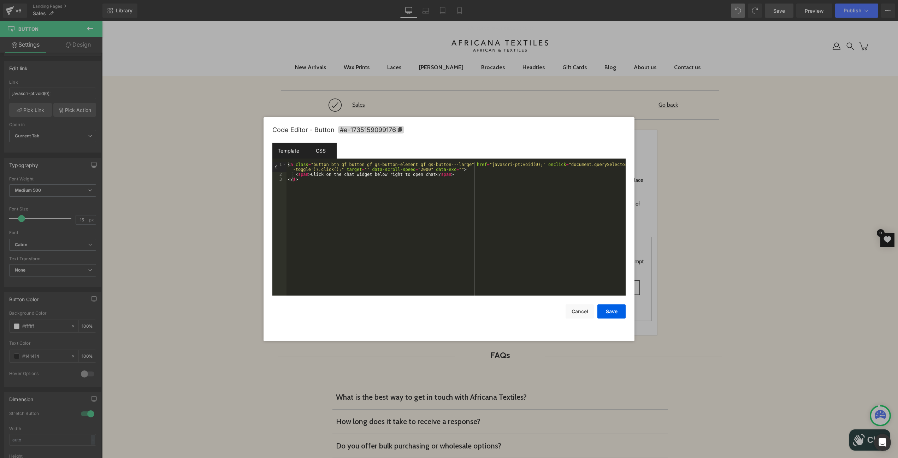
click at [320, 148] on div "CSS" at bounding box center [321, 151] width 32 height 16
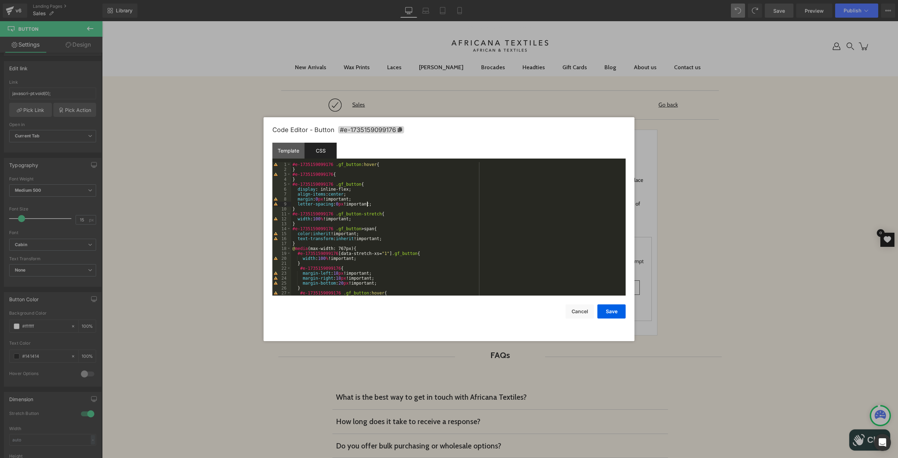
click at [385, 205] on div "#e-1735159099176 .gf_button :hover { } #e-1735159099176 { } #e-1735159099176 .g…" at bounding box center [457, 233] width 332 height 143
click at [612, 313] on button "Save" at bounding box center [612, 312] width 28 height 14
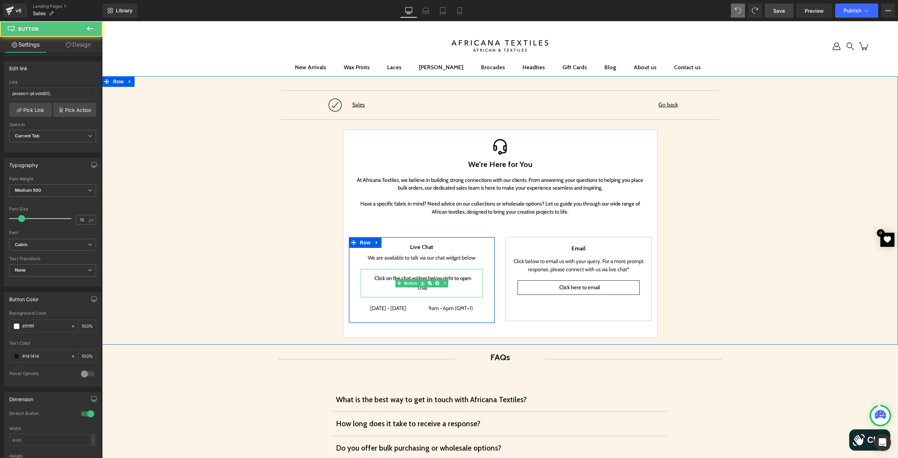
click at [372, 283] on span "Click on the chat widget below right to open chat" at bounding box center [423, 283] width 102 height 19
click at [383, 278] on span "Click on the chat widget below right to open chat" at bounding box center [423, 283] width 102 height 19
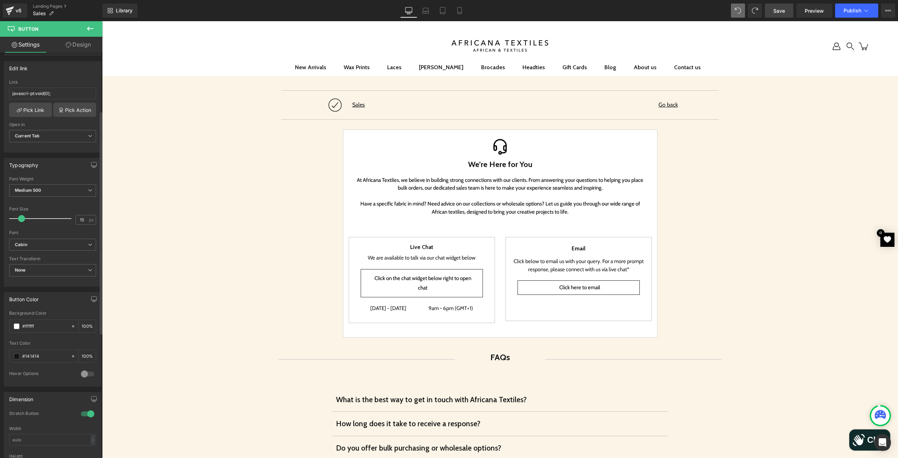
scroll to position [0, 0]
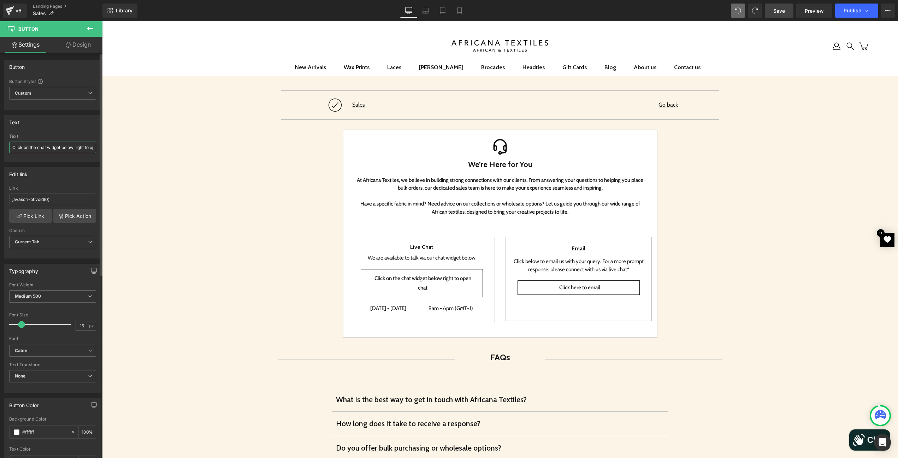
click at [49, 147] on input "Click on the chat widget below right to open chat" at bounding box center [52, 148] width 87 height 12
paste input "Use the chat button at the bottom right →"
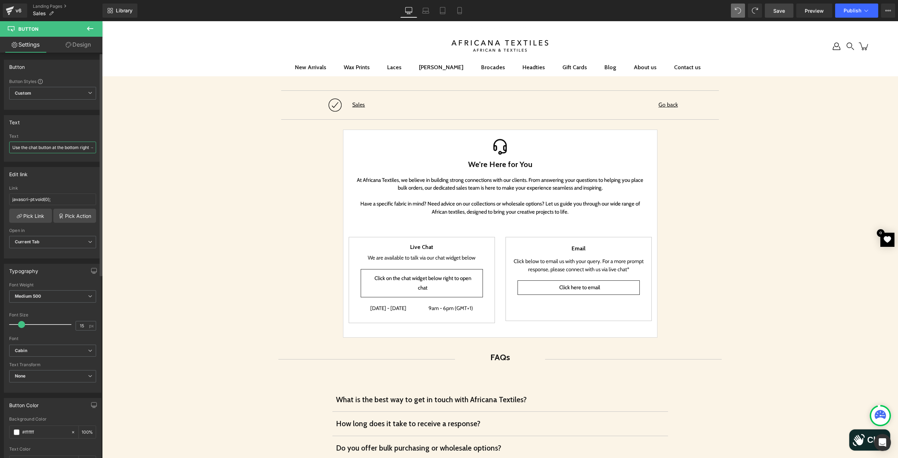
scroll to position [0, 5]
click at [63, 143] on input "Use the chat button at the bottom right →" at bounding box center [52, 148] width 87 height 12
click at [64, 127] on div "Text" at bounding box center [52, 122] width 97 height 13
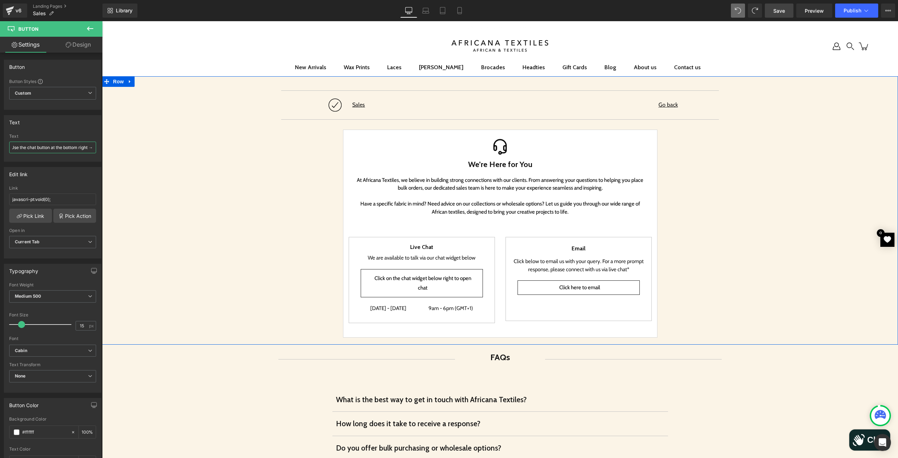
drag, startPoint x: 187, startPoint y: 171, endPoint x: 121, endPoint y: 158, distance: 67.3
click at [84, 147] on input "Use the chat button at the bottom right →" at bounding box center [52, 148] width 87 height 12
click at [87, 149] on input "Use the chat button at the bottom right →" at bounding box center [52, 148] width 87 height 12
type input "Use the chat button at the bottom right"
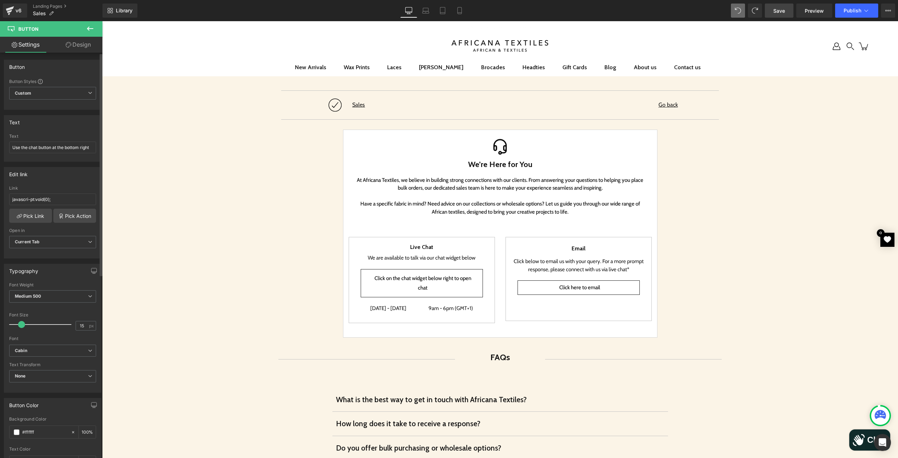
click at [66, 132] on div "Text Use the chat button at the bottom right Text Use the chat button at the bo…" at bounding box center [53, 138] width 98 height 47
click at [68, 151] on input "Use the chat button at the bottom right" at bounding box center [52, 148] width 87 height 12
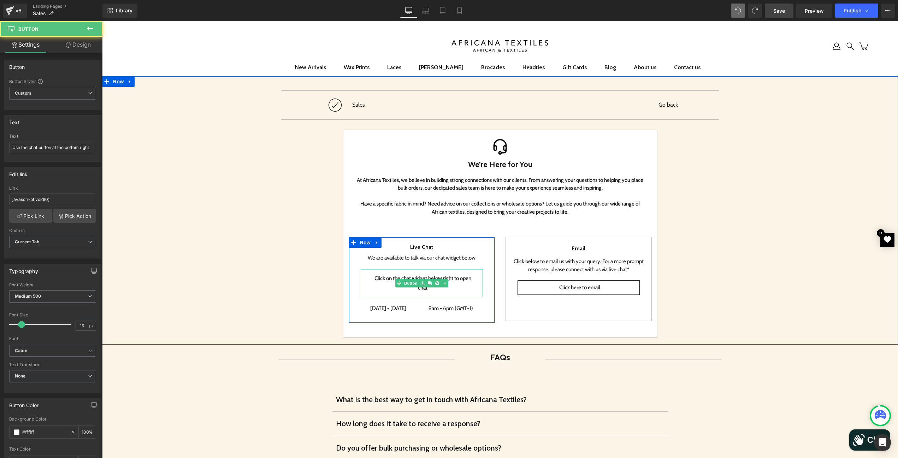
click at [379, 288] on span "Click on the chat widget below right to open chat" at bounding box center [423, 283] width 102 height 19
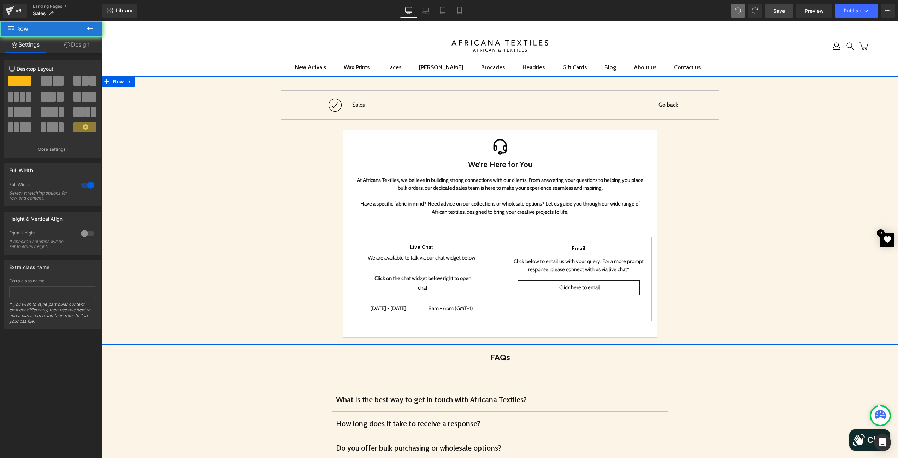
click at [274, 264] on div "Separator Image Sales Text Block Go back Text Block Row Separator Image We’re H…" at bounding box center [500, 214] width 796 height 254
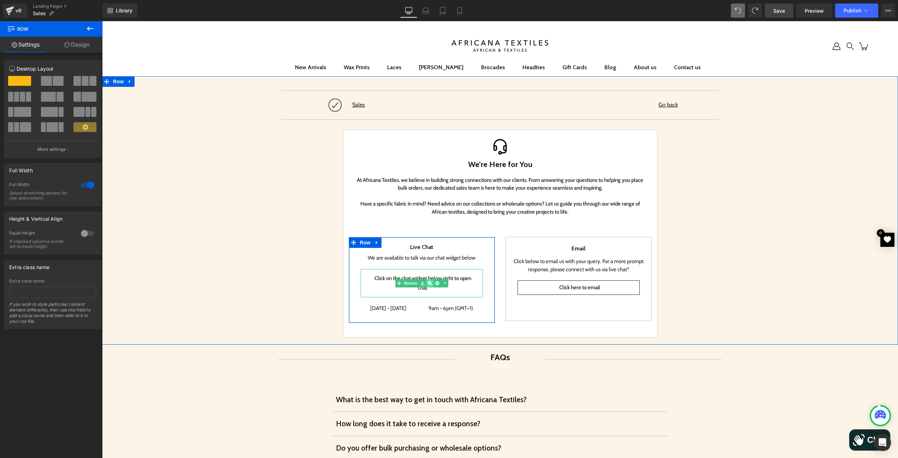
click at [426, 282] on link at bounding box center [429, 283] width 7 height 8
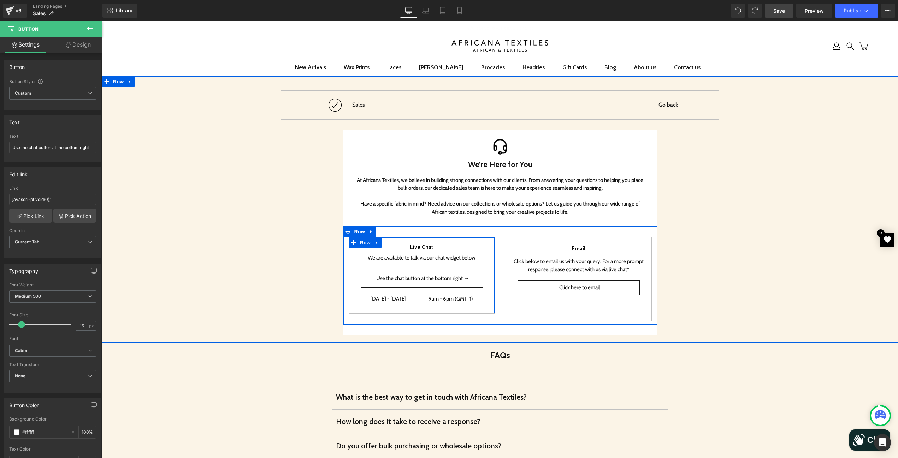
click at [410, 279] on link "Button" at bounding box center [406, 278] width 23 height 8
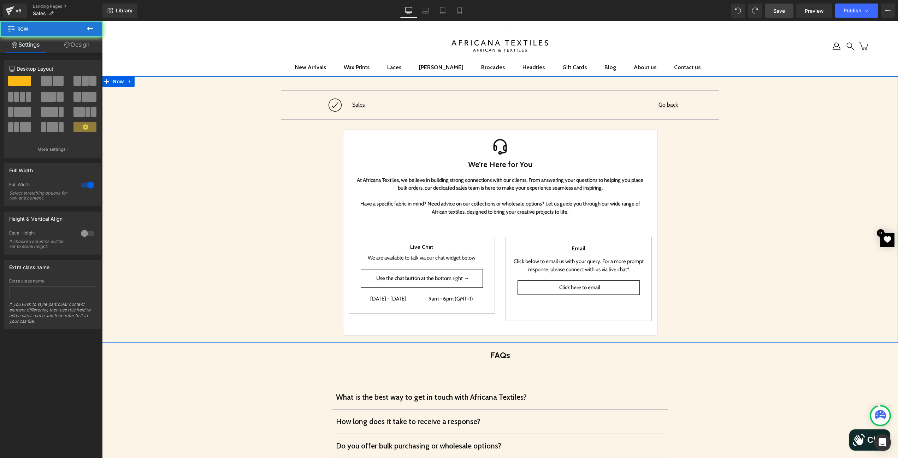
click at [243, 244] on div "Separator Image Sales Text Block Go back Text Block Row Separator Image We’re H…" at bounding box center [500, 213] width 796 height 252
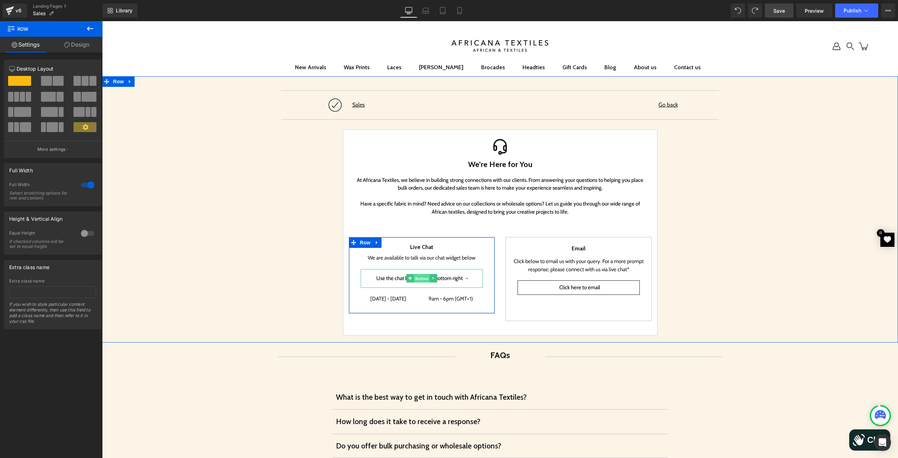
click at [424, 276] on span "Button" at bounding box center [422, 279] width 16 height 8
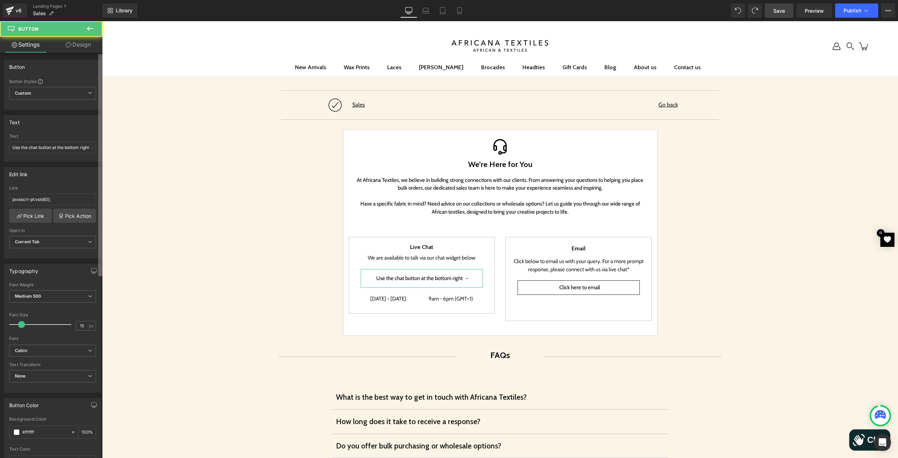
scroll to position [0, 5]
drag, startPoint x: 189, startPoint y: 164, endPoint x: 103, endPoint y: 149, distance: 87.8
click at [90, 146] on input "Use the chat button at the bottom right →" at bounding box center [52, 148] width 87 height 12
click at [90, 147] on input "Use the chat button at the bottom right →" at bounding box center [52, 148] width 87 height 12
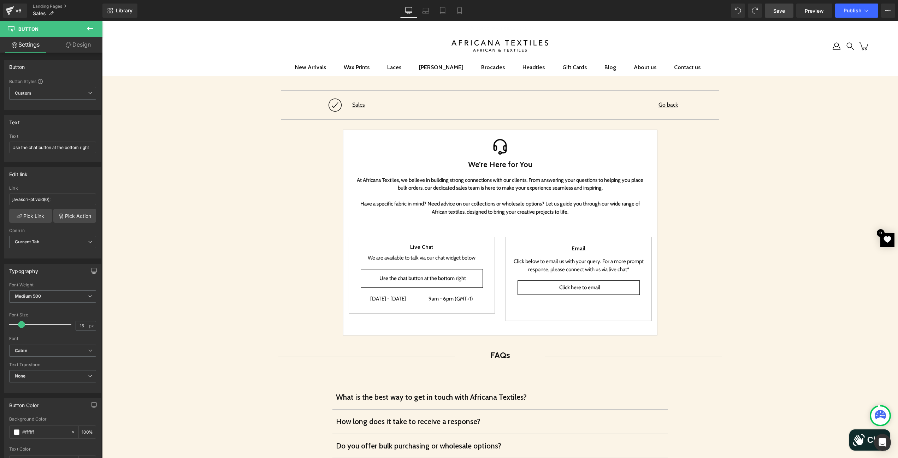
type input "Use the chat button at the bottom right"
click at [782, 11] on span "Save" at bounding box center [780, 10] width 12 height 7
click at [429, 9] on link "Laptop" at bounding box center [425, 11] width 17 height 14
type input "100"
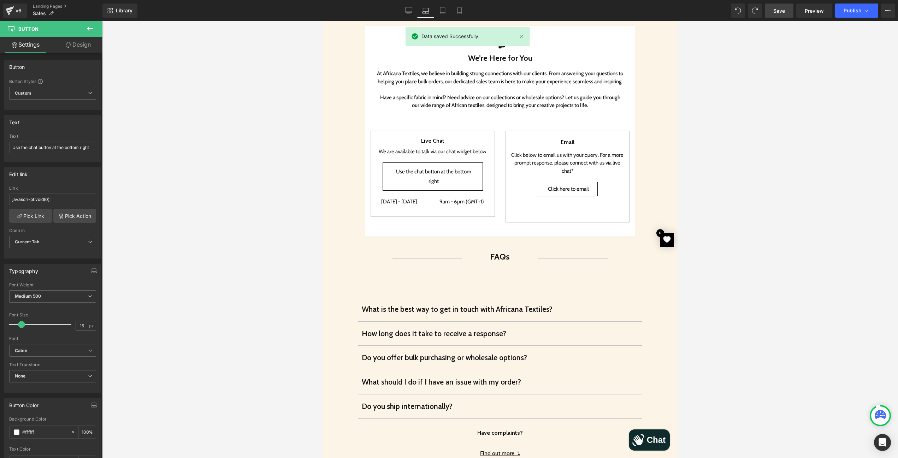
scroll to position [103, 0]
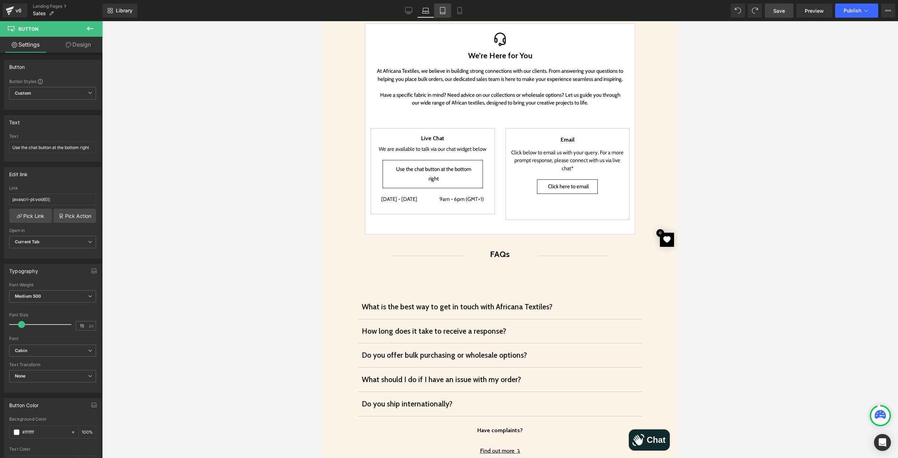
click at [445, 9] on icon at bounding box center [442, 10] width 5 height 7
type input "100"
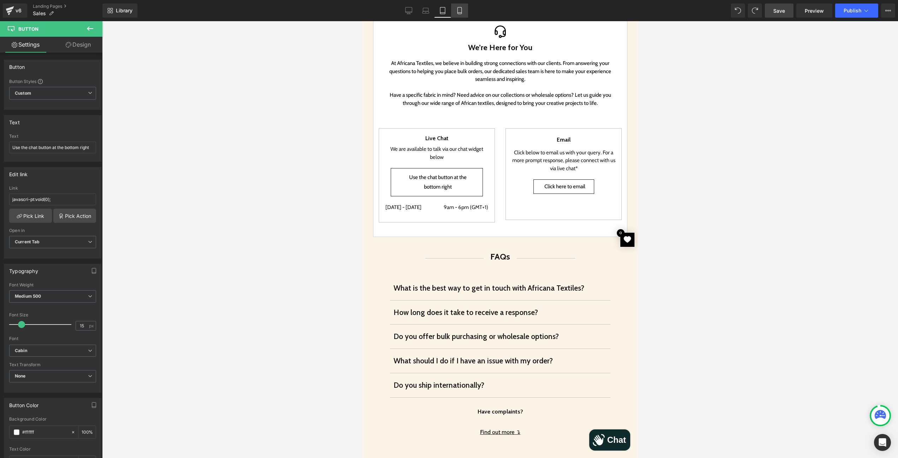
click at [464, 9] on link "Mobile" at bounding box center [459, 11] width 17 height 14
type input "100"
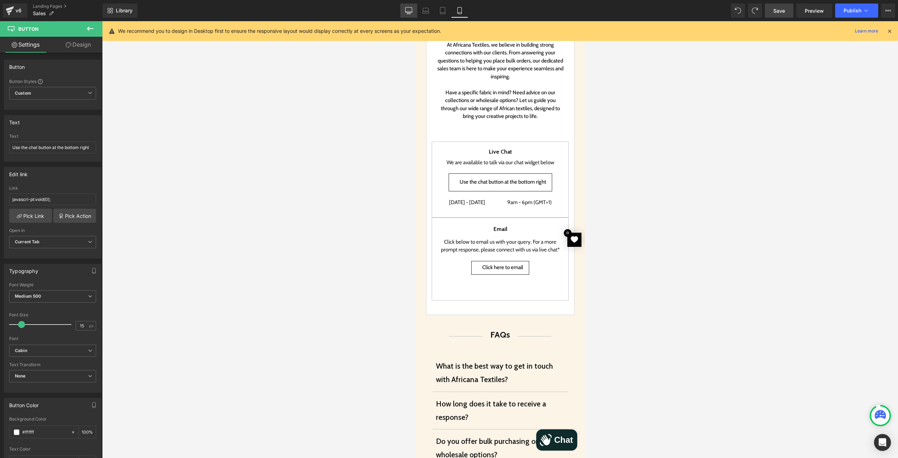
click at [406, 11] on icon at bounding box center [408, 10] width 7 height 7
type input "100"
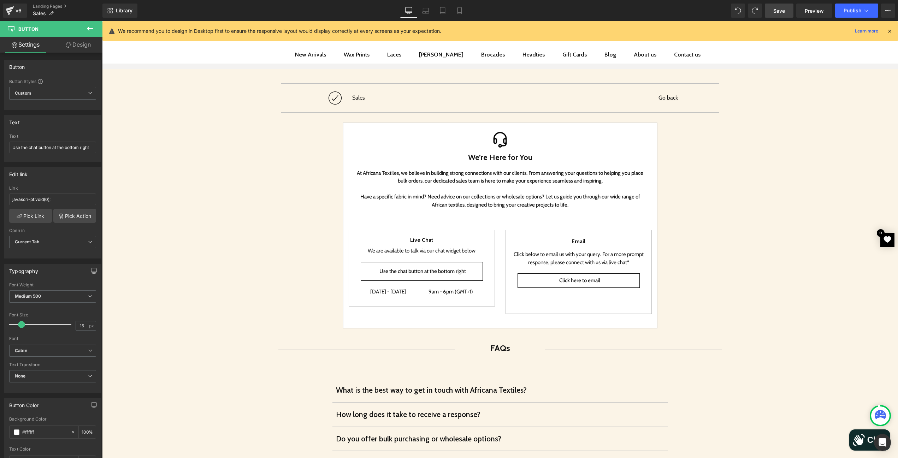
scroll to position [0, 0]
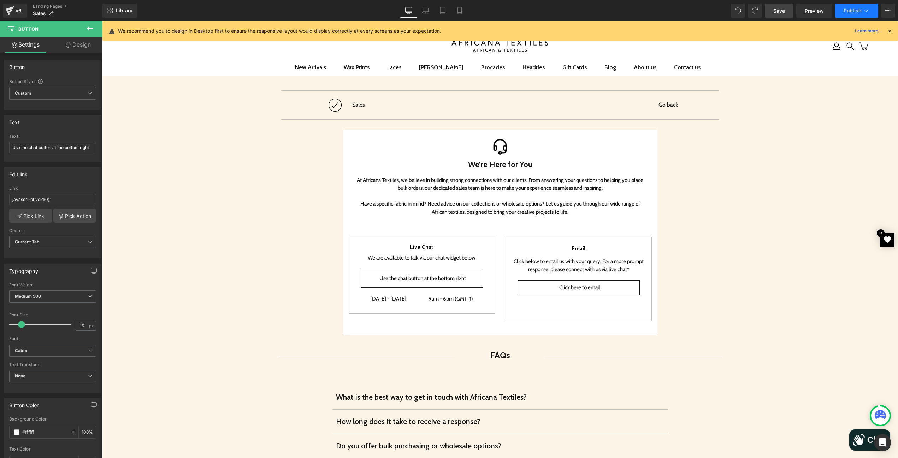
click at [841, 9] on button "Publish" at bounding box center [856, 11] width 43 height 14
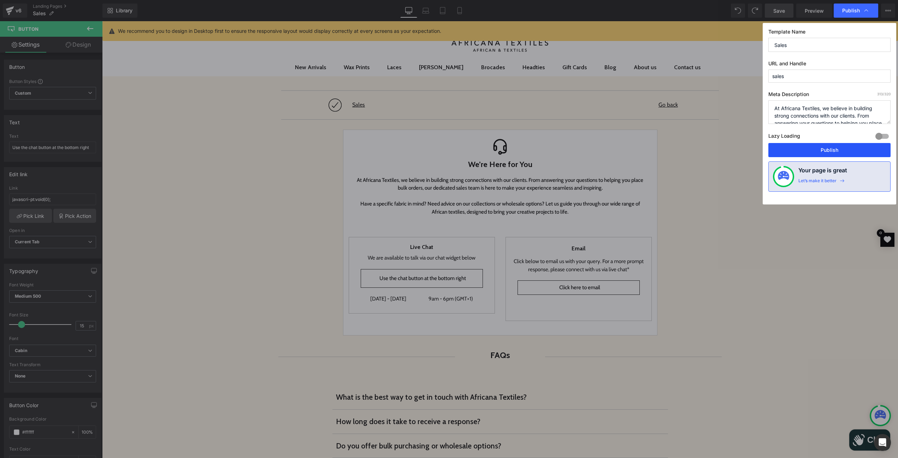
click at [814, 153] on button "Publish" at bounding box center [830, 150] width 122 height 14
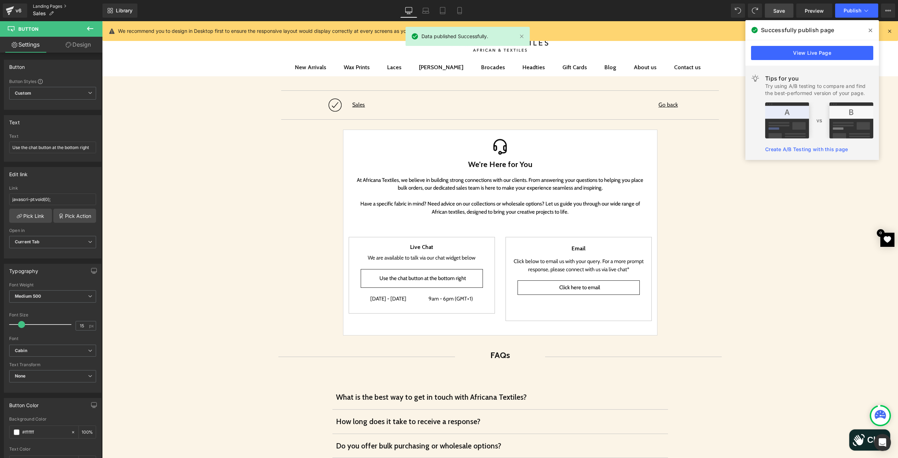
click at [42, 6] on link "Landing Pages" at bounding box center [68, 7] width 70 height 6
